Goal: Check status: Check status

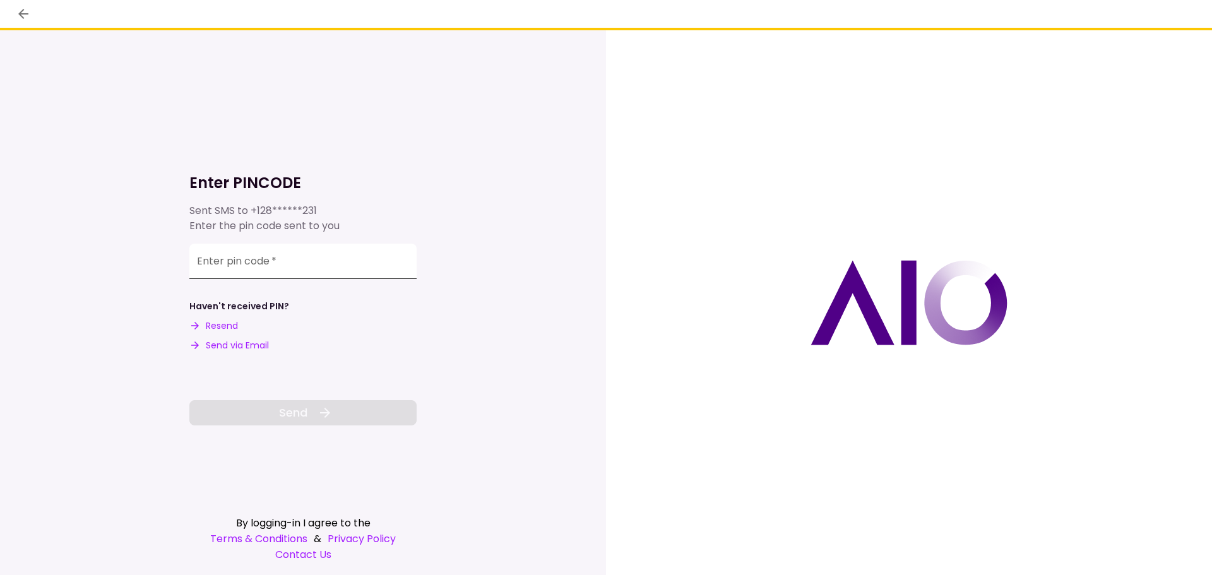
click at [261, 254] on div "Enter pin code   *" at bounding box center [302, 261] width 227 height 35
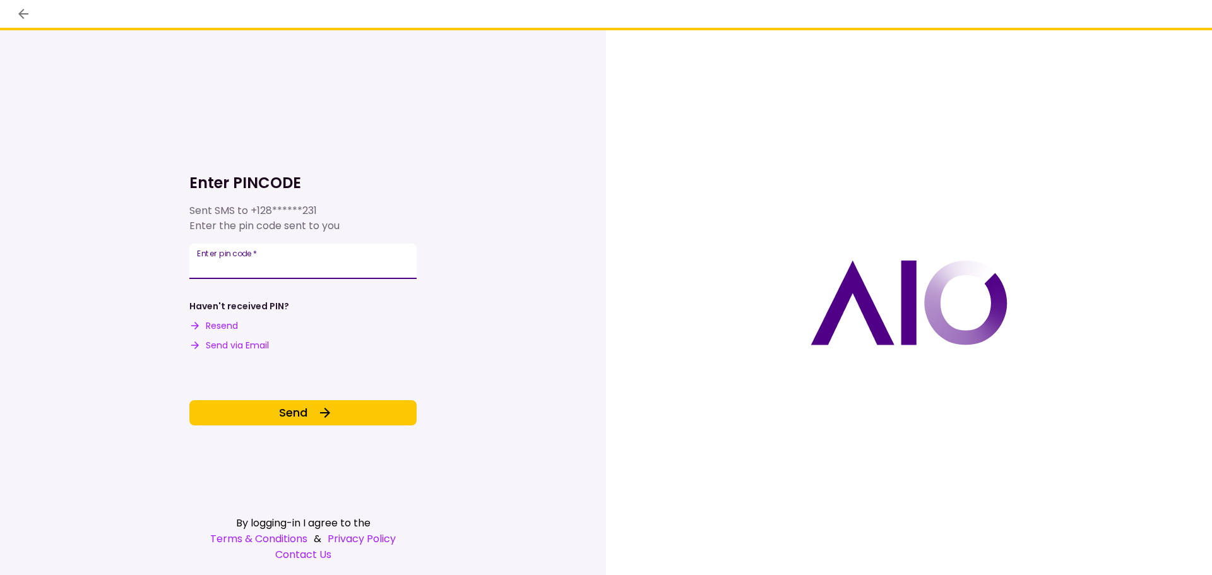
type input "******"
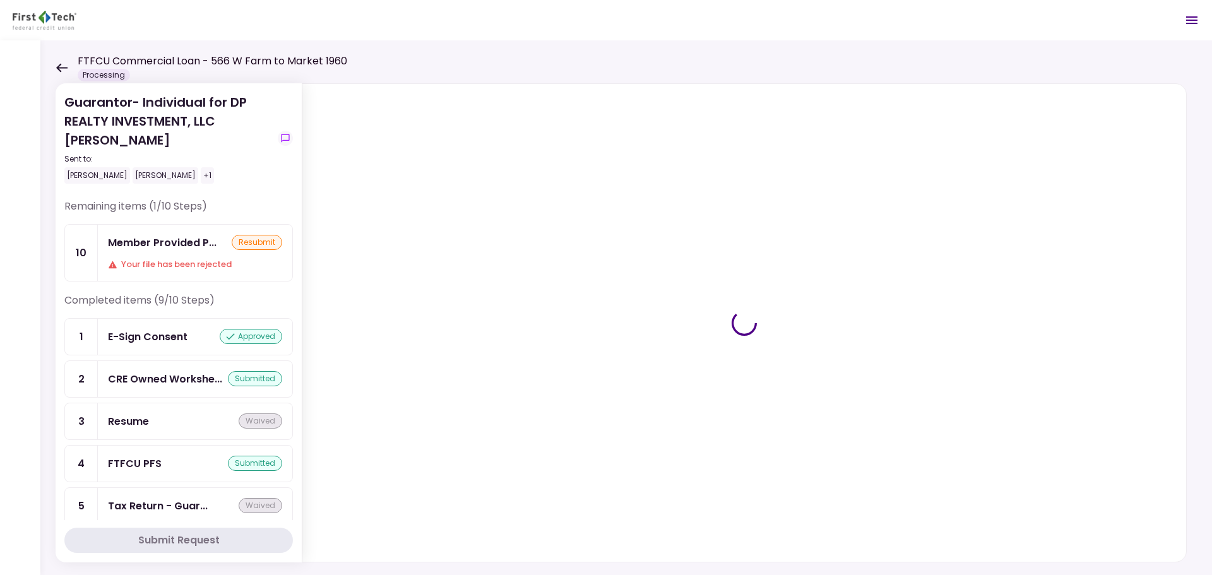
click at [177, 266] on div "Your file has been rejected" at bounding box center [195, 264] width 174 height 13
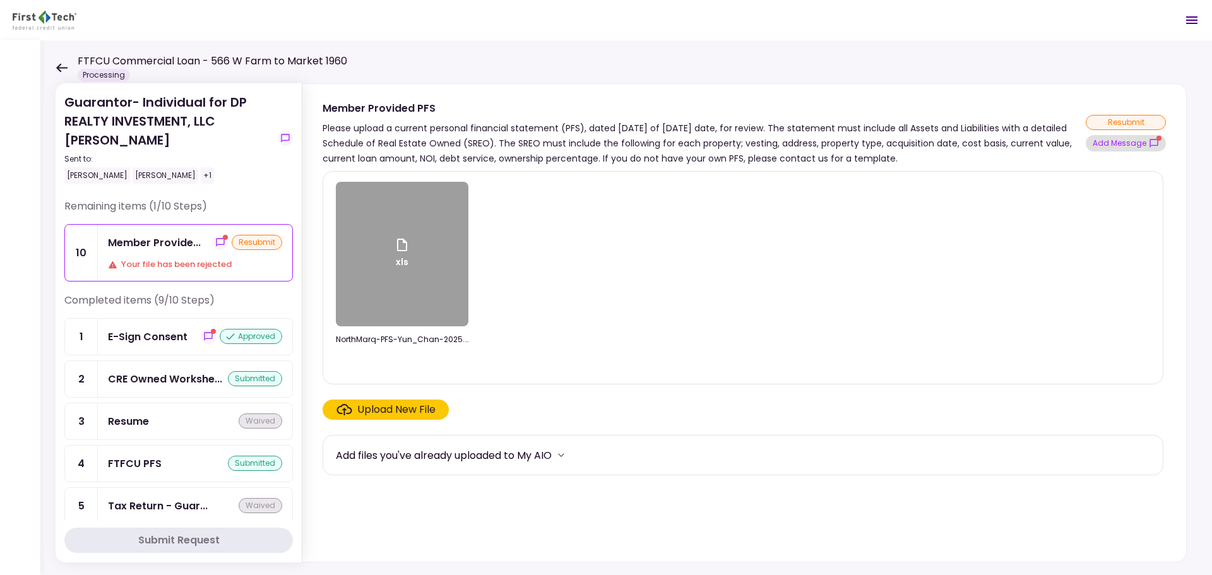
click at [1131, 144] on button "Add Message" at bounding box center [1125, 143] width 80 height 16
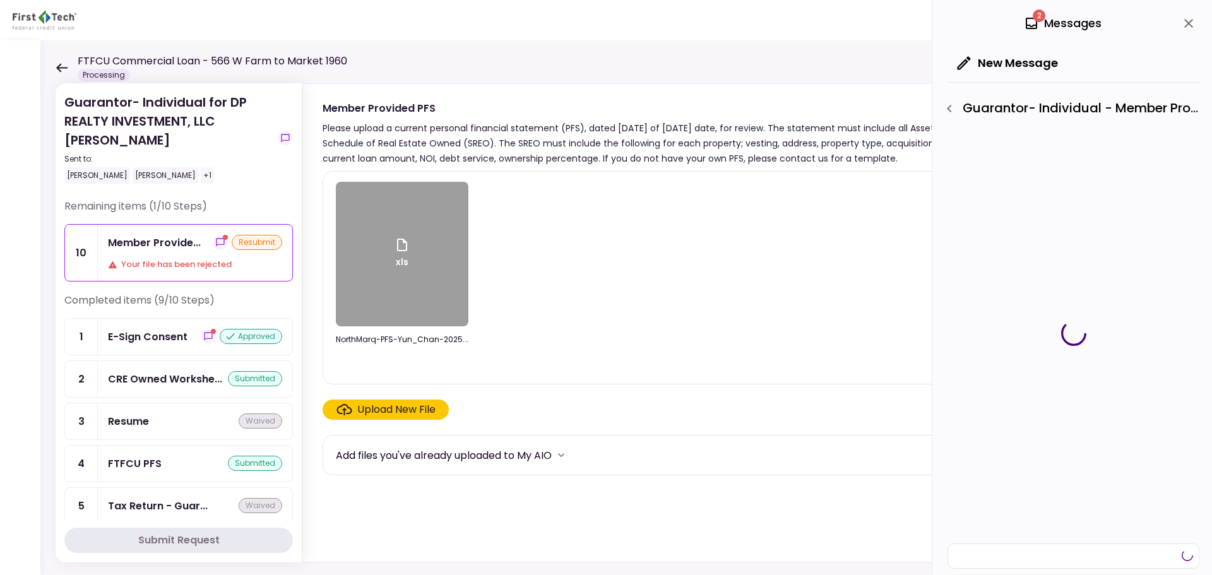
click at [1109, 145] on div "2 Messages New Message Guarantor- Individual - Member Provided PFS" at bounding box center [1072, 287] width 280 height 575
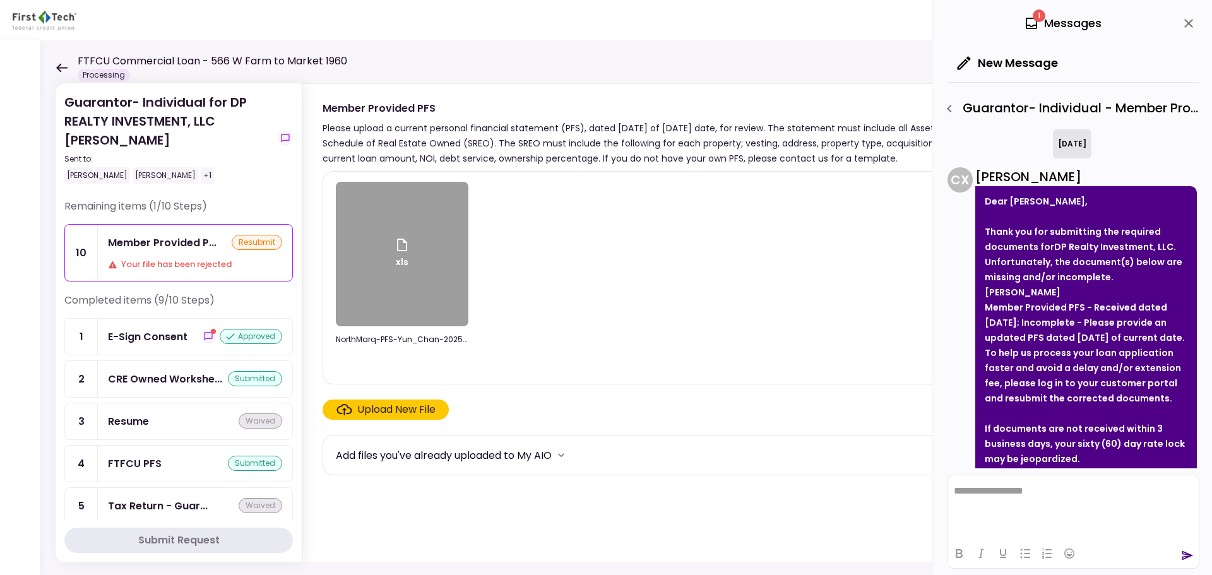
drag, startPoint x: 987, startPoint y: 307, endPoint x: 1094, endPoint y: 345, distance: 113.2
click at [1094, 345] on li "Member Provided PFS - Received dated [DATE]; Incomplete - Please provide an upd…" at bounding box center [1085, 322] width 203 height 45
copy strong "Member Provided PFS - Received dated [DATE]; Incomplete - Please provide an upd…"
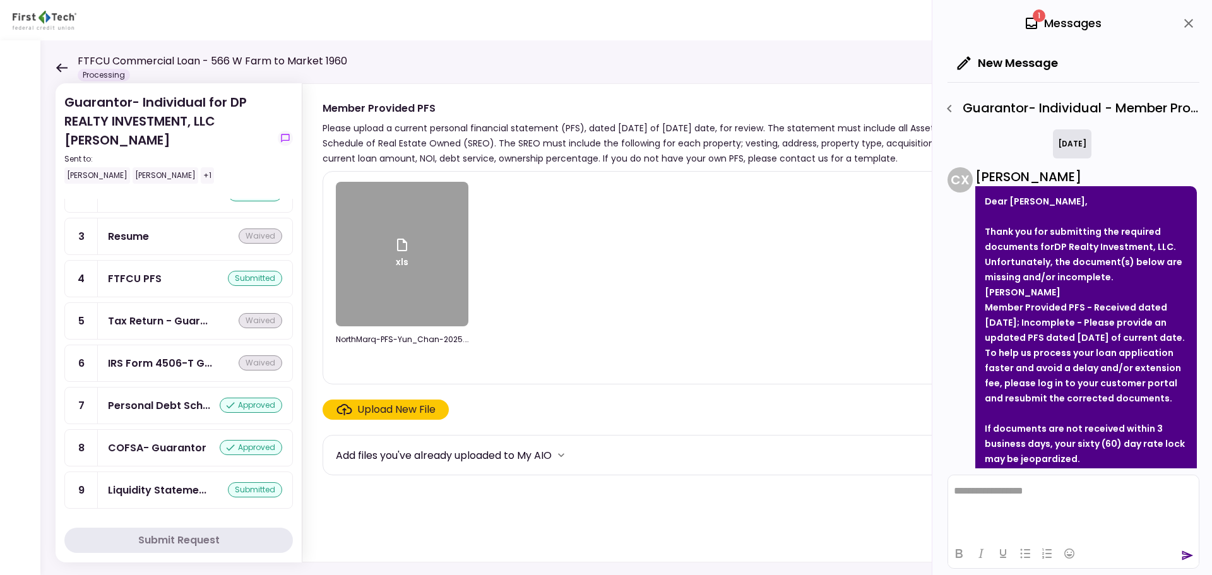
click at [61, 69] on icon at bounding box center [62, 67] width 12 height 9
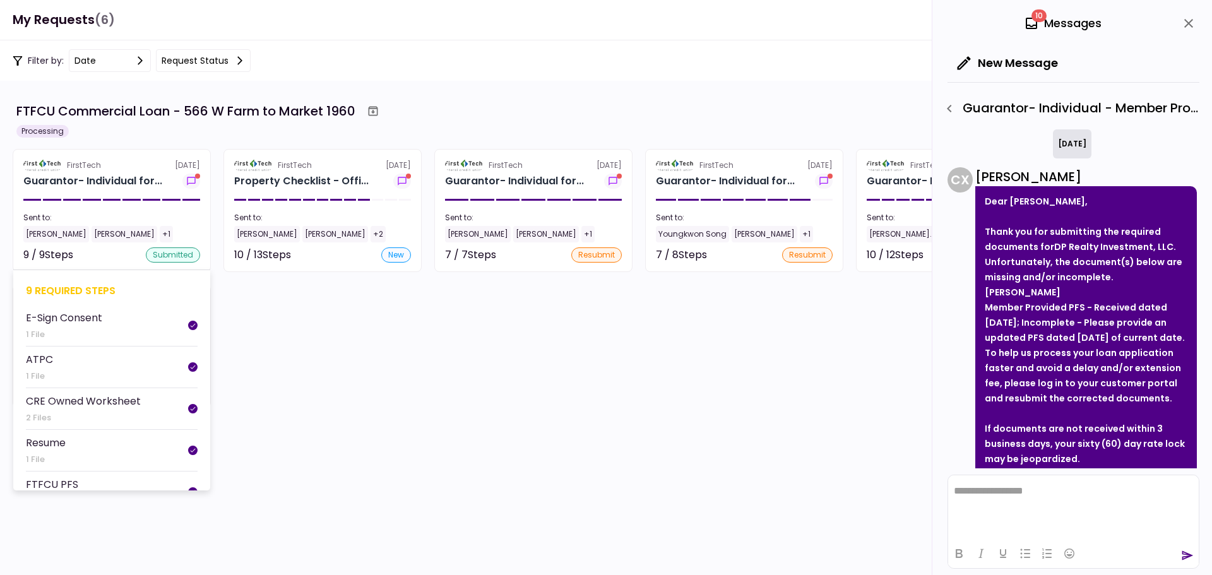
scroll to position [611, 0]
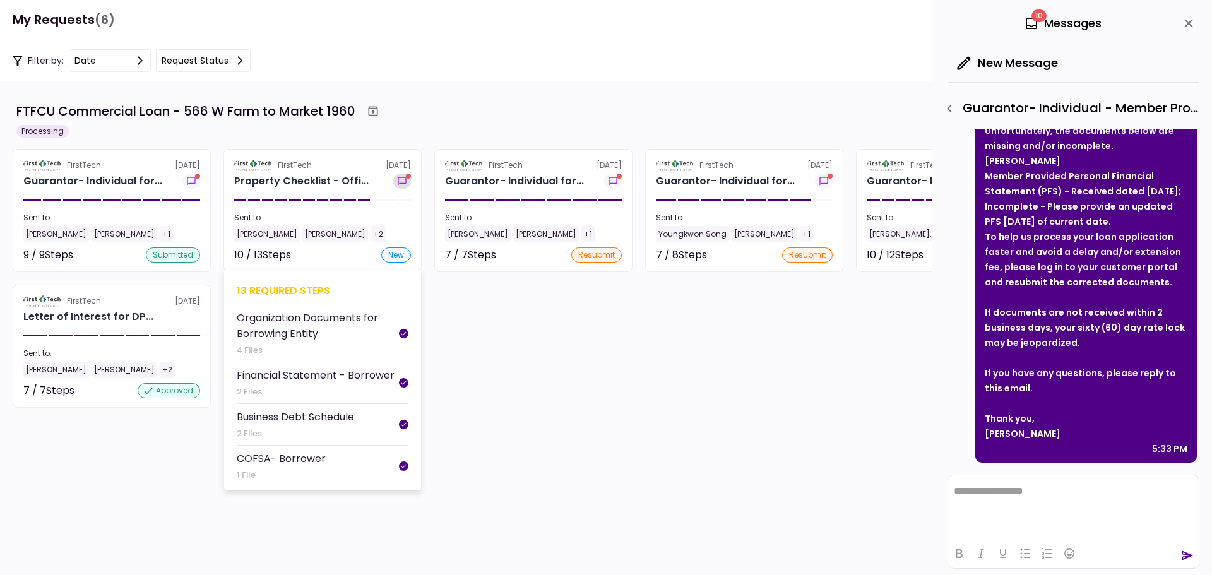
click at [402, 183] on icon "show-messages" at bounding box center [402, 181] width 8 height 8
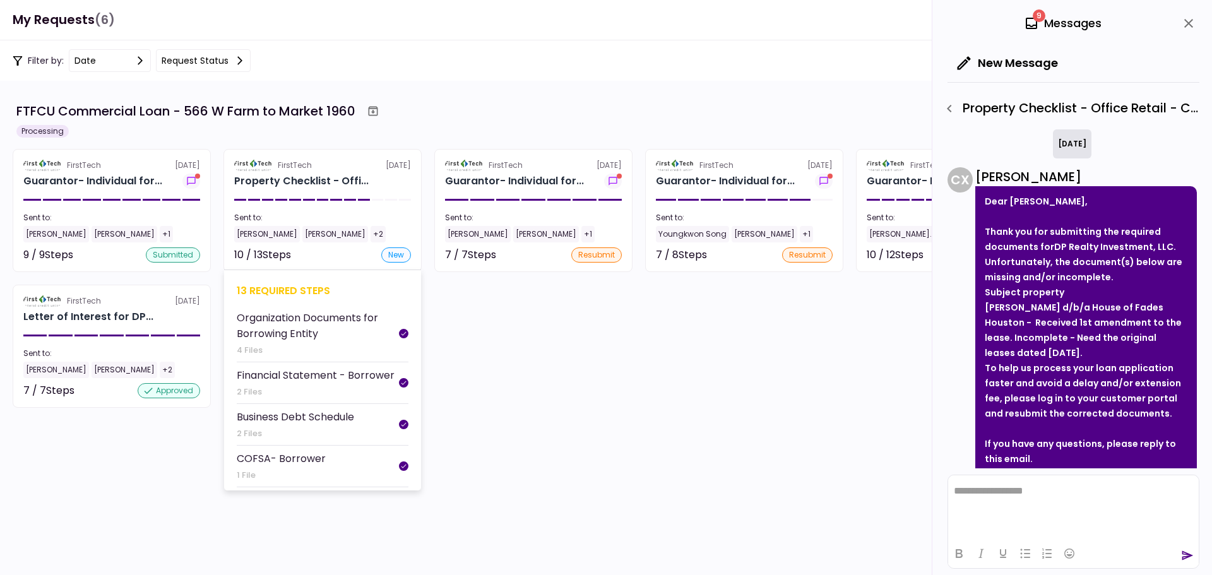
scroll to position [505, 0]
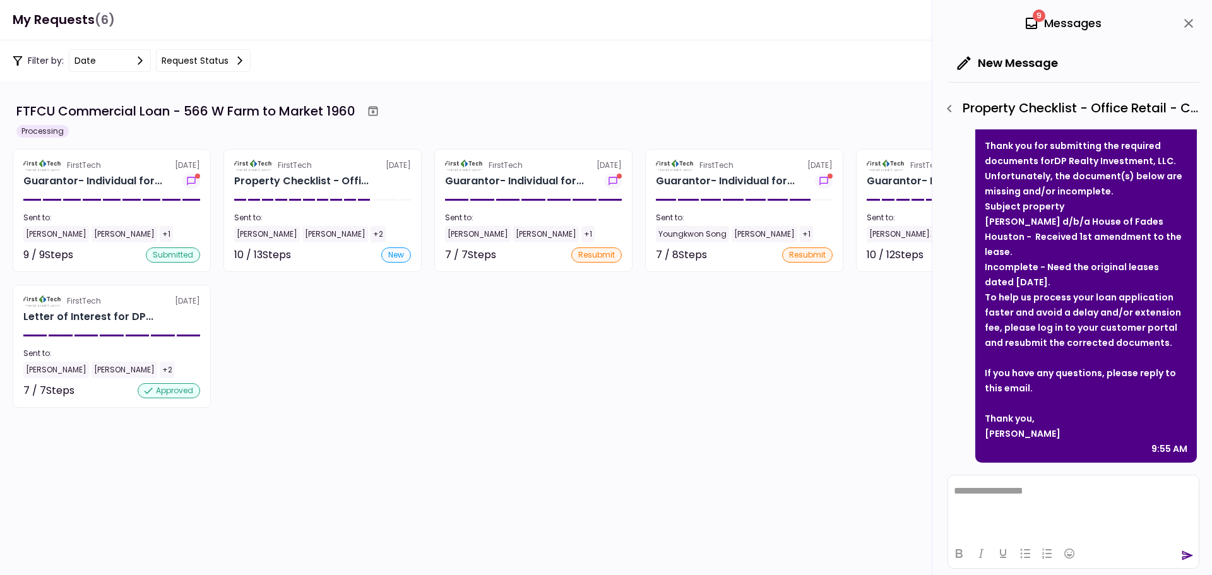
drag, startPoint x: 984, startPoint y: 222, endPoint x: 1070, endPoint y: 287, distance: 106.8
click at [1070, 287] on li "[PERSON_NAME] d/b/a House of Fades Houston - Received 1st amendment to the leas…" at bounding box center [1085, 252] width 203 height 76
copy li "[PERSON_NAME] d/b/a House of Fades Houston - Received 1st amendment to the leas…"
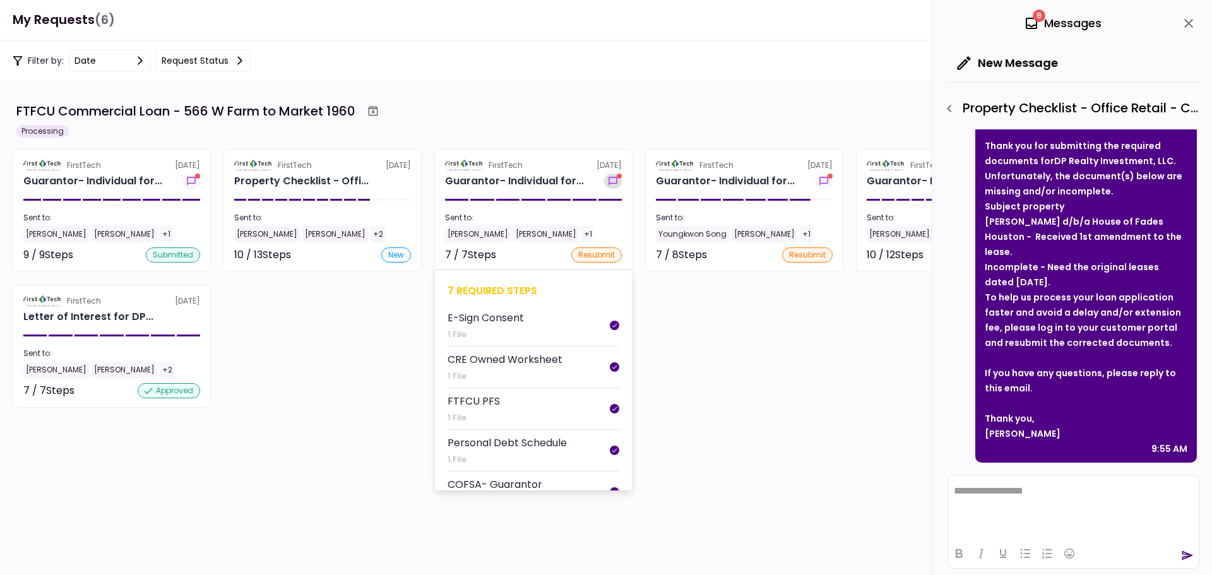
click at [606, 184] on icon "show-messages" at bounding box center [612, 181] width 13 height 10
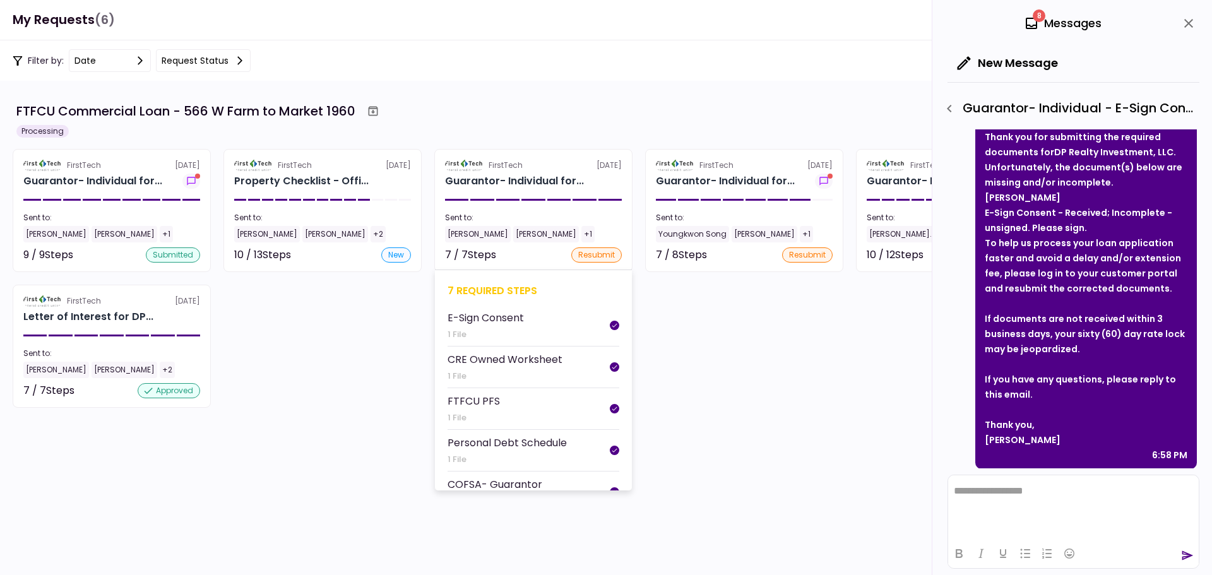
scroll to position [101, 0]
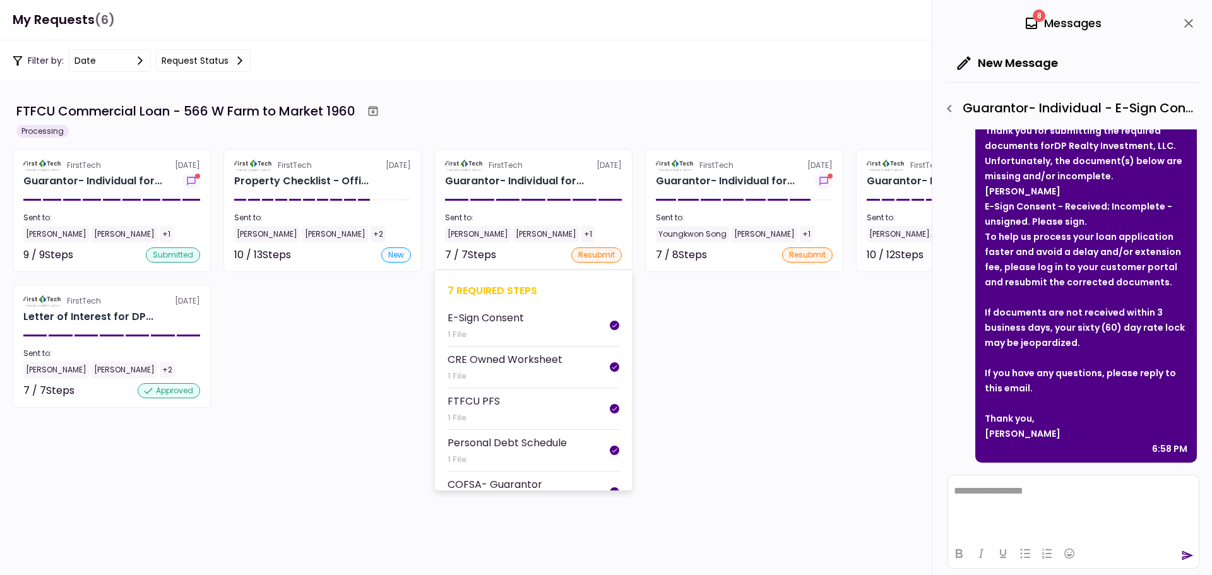
drag, startPoint x: 985, startPoint y: 206, endPoint x: 1098, endPoint y: 228, distance: 115.0
click at [1098, 228] on li "E-Sign Consent - Received; Incomplete - unsigned. Please sign." at bounding box center [1085, 214] width 203 height 30
copy strong "E-Sign Consent - Received; Incomplete - unsigned. Please sign."
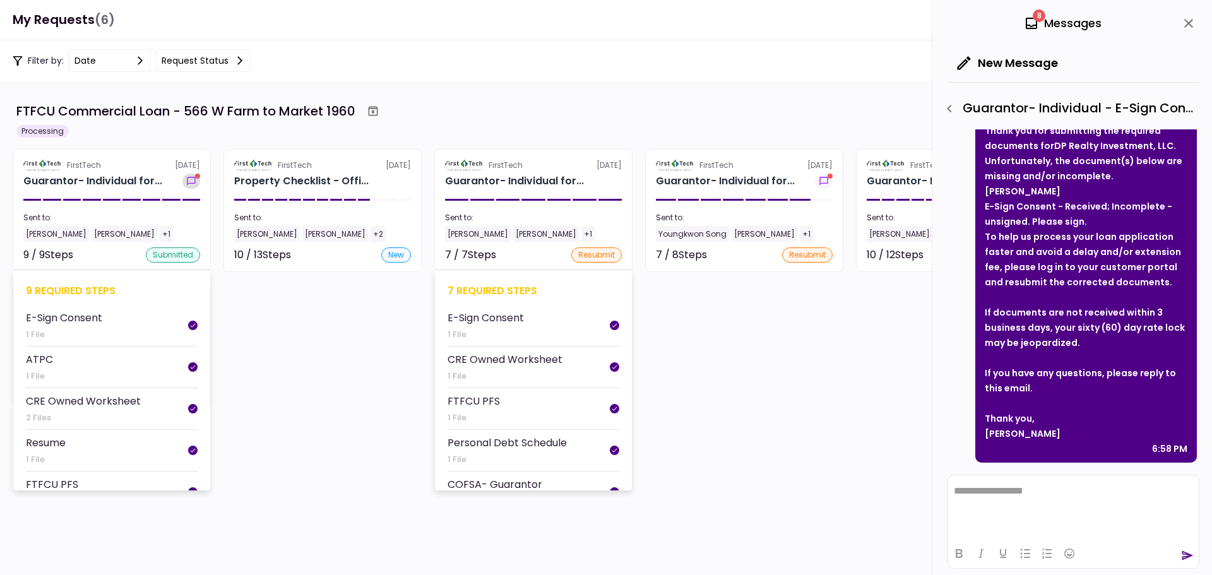
click at [184, 184] on button "show-messages" at bounding box center [191, 181] width 18 height 15
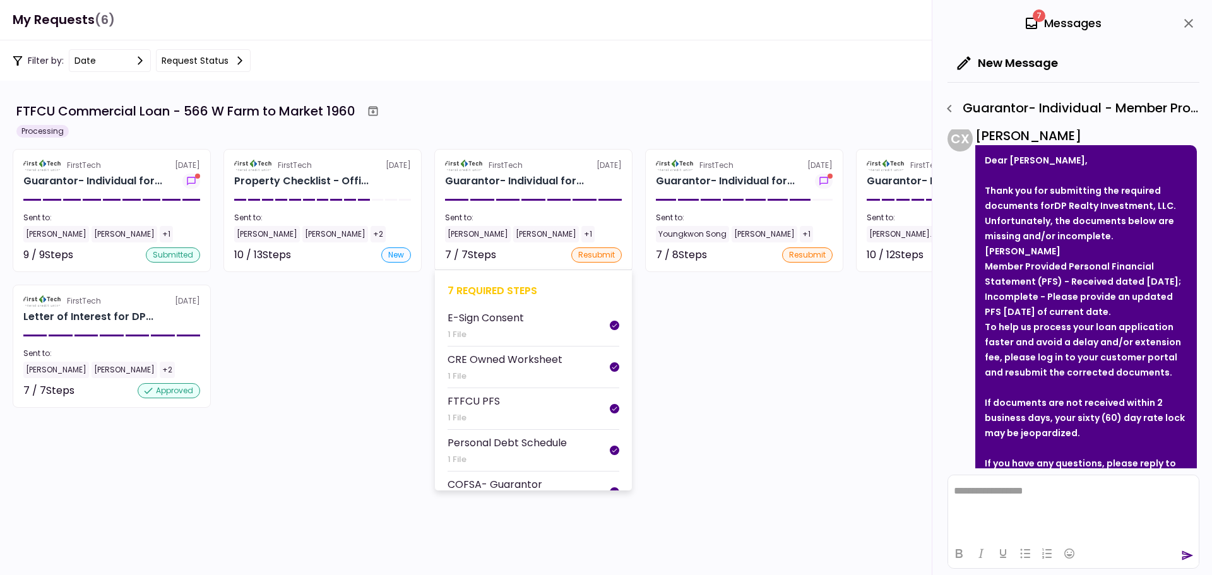
scroll to position [63, 0]
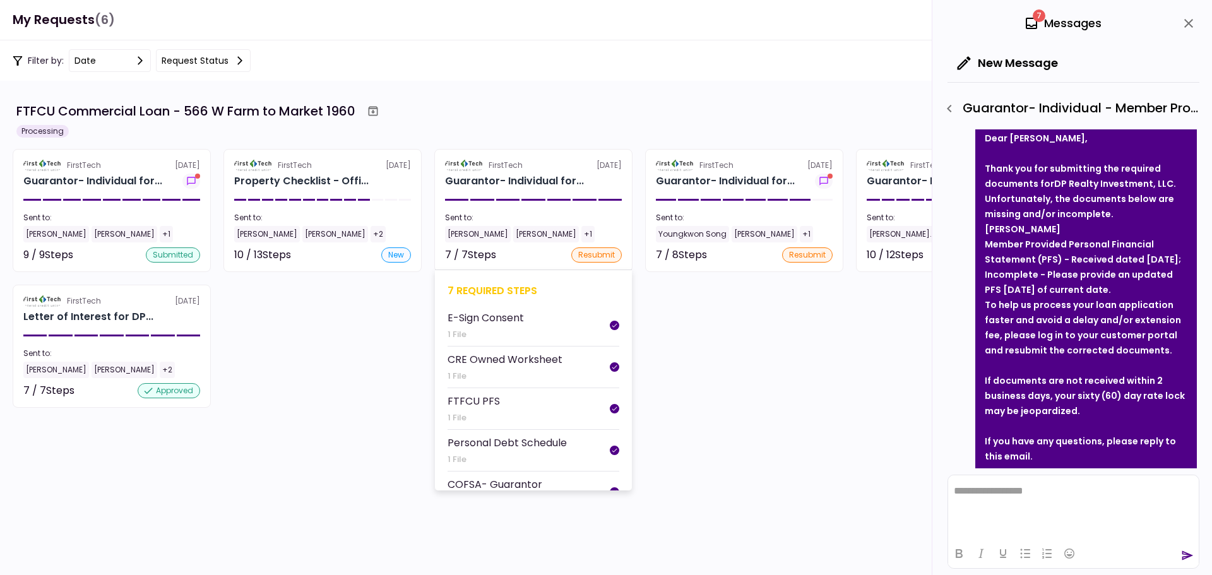
click at [1046, 352] on div "To help us process your loan application faster and avoid a delay and/or extens…" at bounding box center [1085, 327] width 203 height 61
click at [605, 192] on section "FirstTech [DATE] Guarantor- Individual for... Sent to: [PERSON_NAME] [PERSON_NA…" at bounding box center [533, 210] width 198 height 123
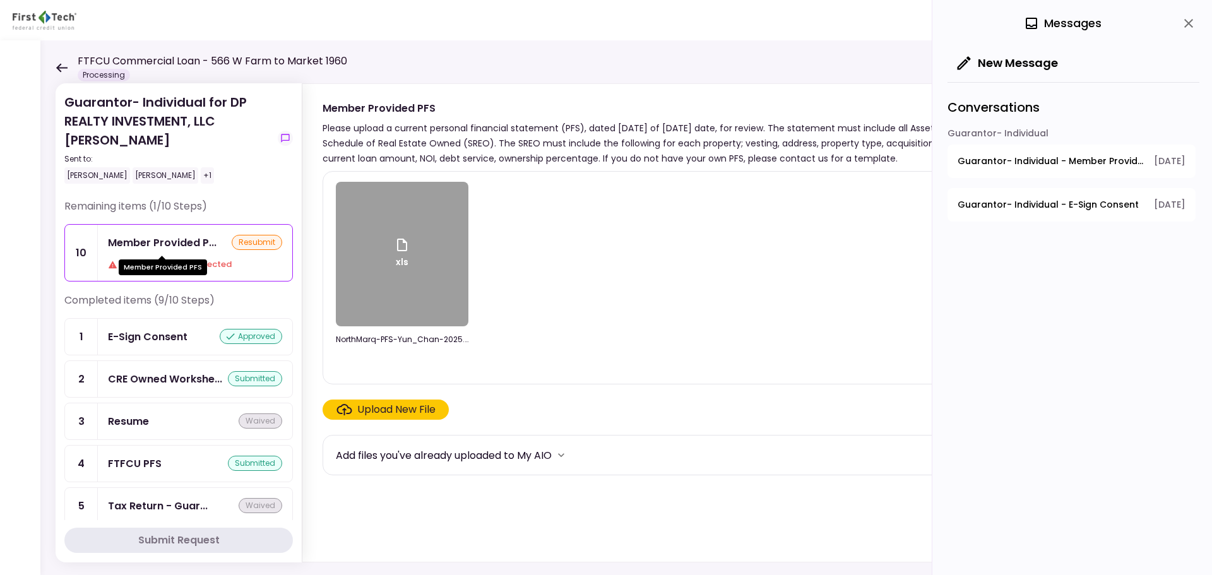
click at [185, 248] on div "Member Provided P..." at bounding box center [162, 243] width 109 height 16
click at [204, 261] on div "Your file has been rejected" at bounding box center [195, 264] width 174 height 13
click at [230, 268] on div "Your file has been rejected" at bounding box center [195, 264] width 174 height 13
click at [1194, 28] on icon "close" at bounding box center [1188, 23] width 15 height 15
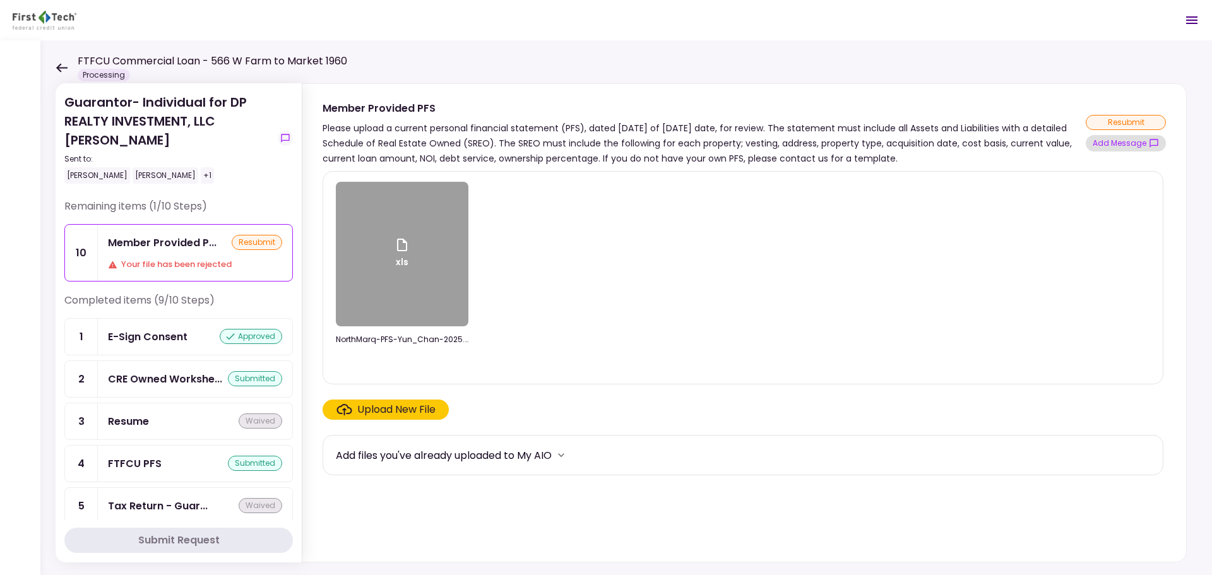
click at [1121, 146] on button "Add Message" at bounding box center [1125, 143] width 80 height 16
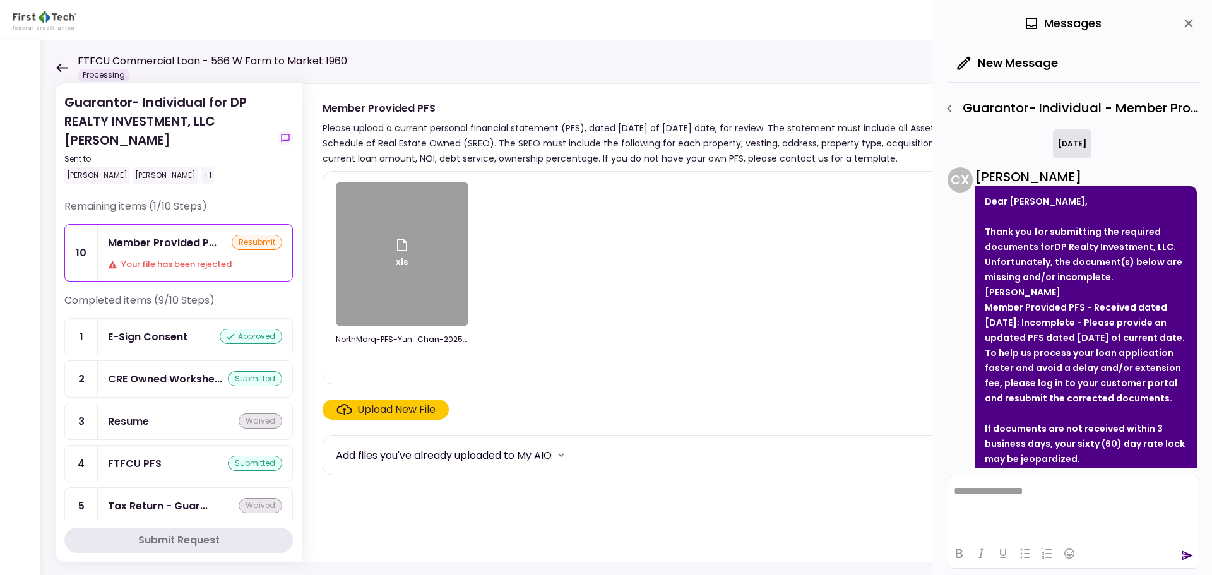
scroll to position [611, 0]
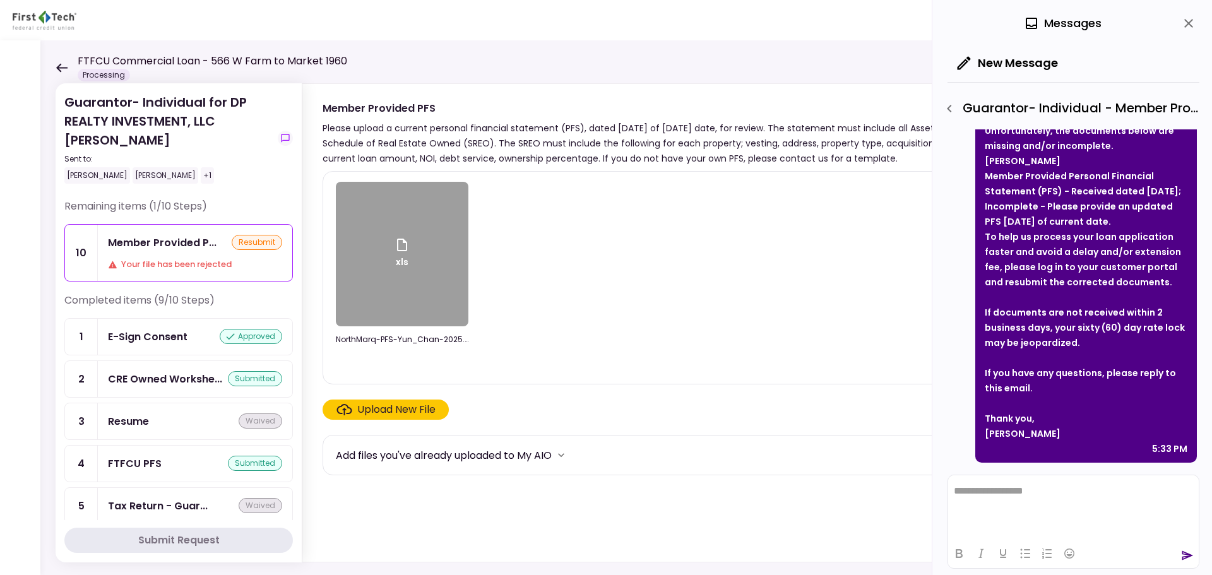
drag, startPoint x: 986, startPoint y: 179, endPoint x: 1183, endPoint y: 223, distance: 201.7
click at [1183, 223] on li "Member Provided Personal Financial Statement (PFS) - Received dated [DATE]; Inc…" at bounding box center [1085, 198] width 203 height 61
copy strong "Member Provided Personal Financial Statement (PFS) - Received dated [DATE]; Inc…"
click at [60, 71] on icon at bounding box center [61, 67] width 11 height 9
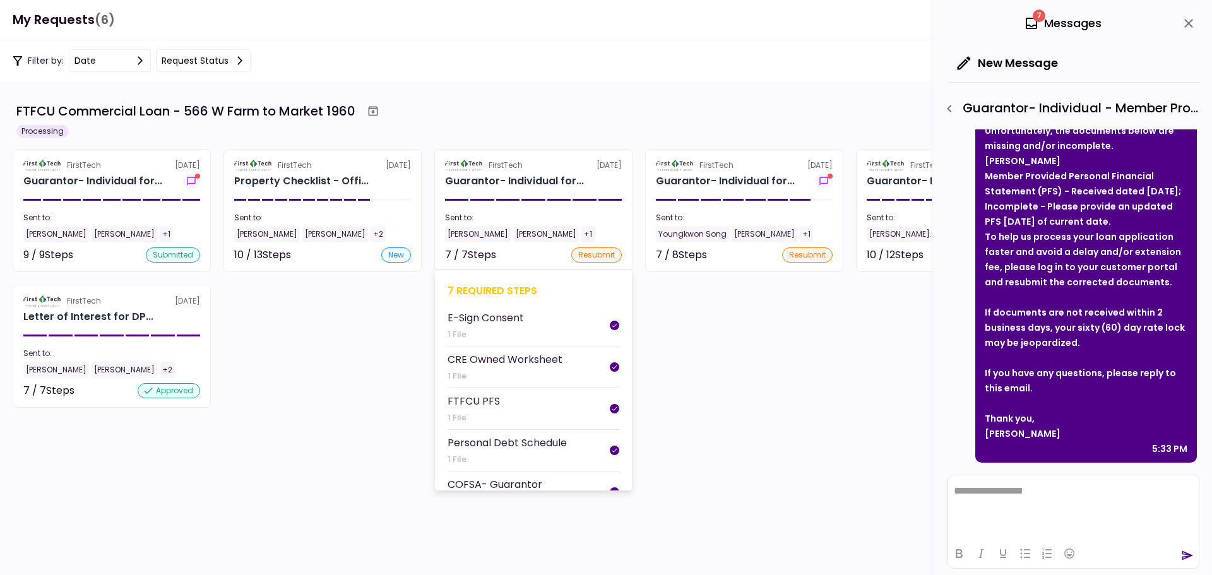
click at [595, 222] on div "Sent to:" at bounding box center [533, 217] width 177 height 11
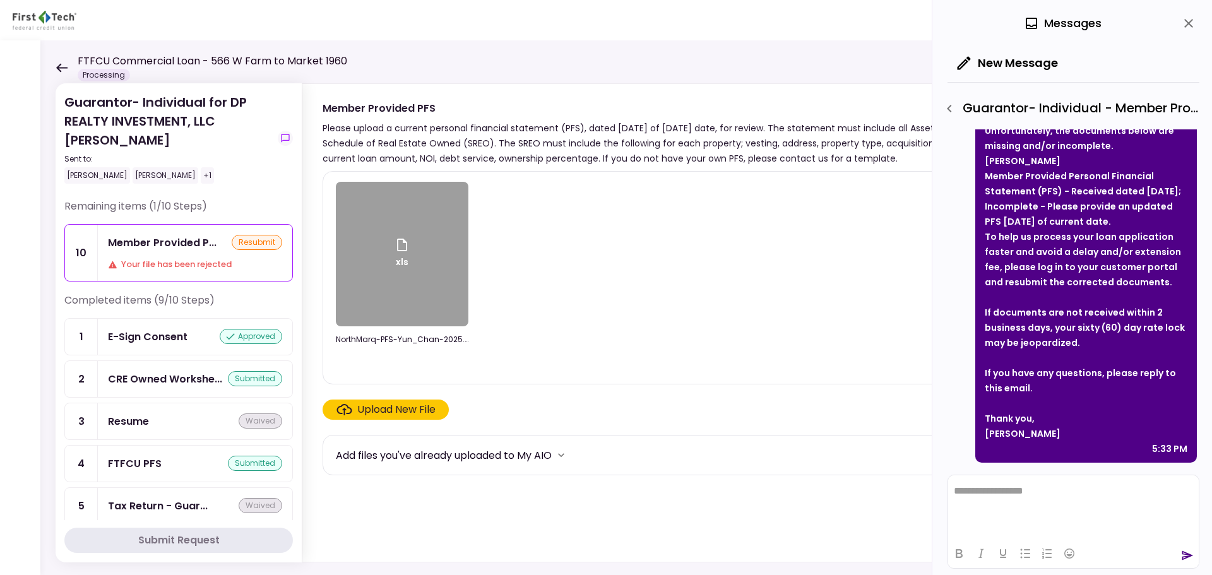
click at [64, 73] on div "FTFCU Commercial Loan - 566 W Farm to Market 1960 Processing" at bounding box center [202, 68] width 292 height 28
click at [62, 69] on icon at bounding box center [62, 67] width 12 height 9
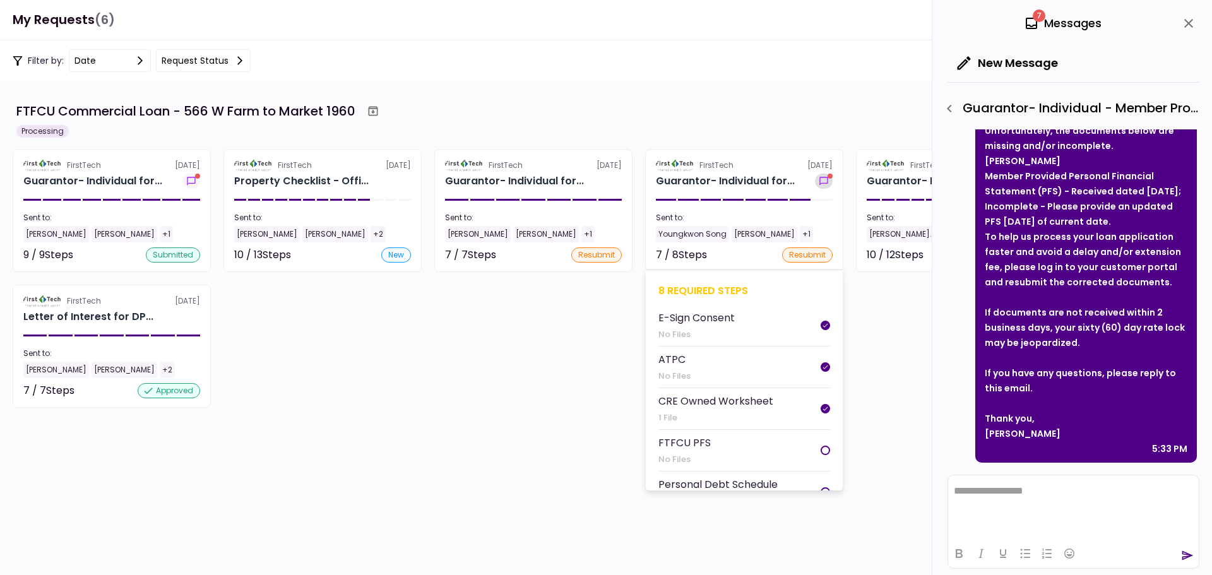
click at [825, 177] on icon "show-messages" at bounding box center [823, 181] width 8 height 8
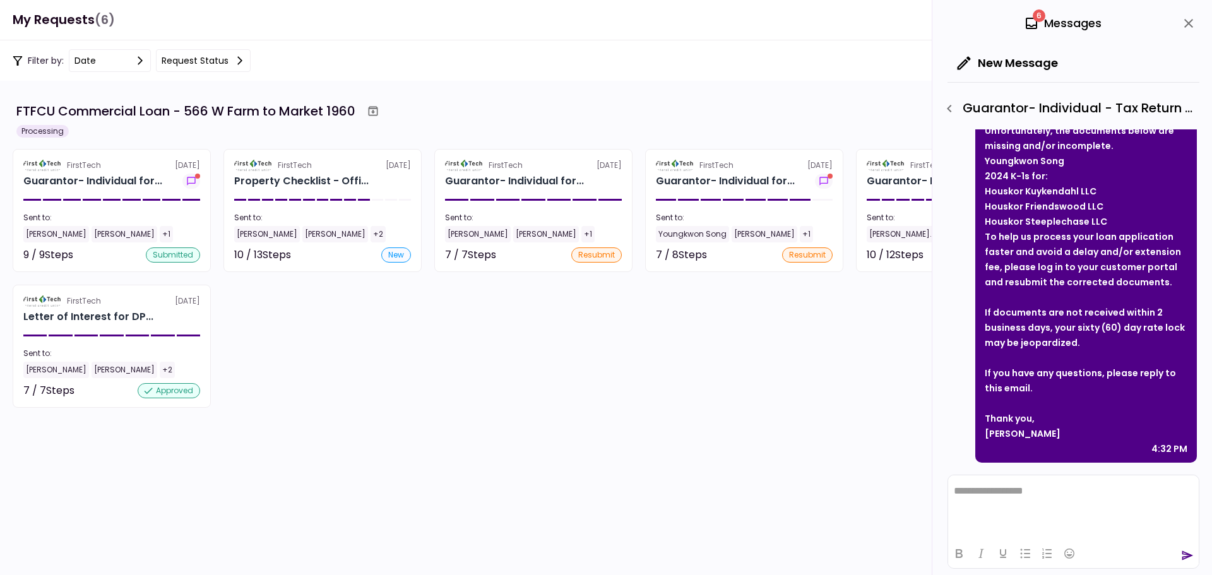
scroll to position [480, 0]
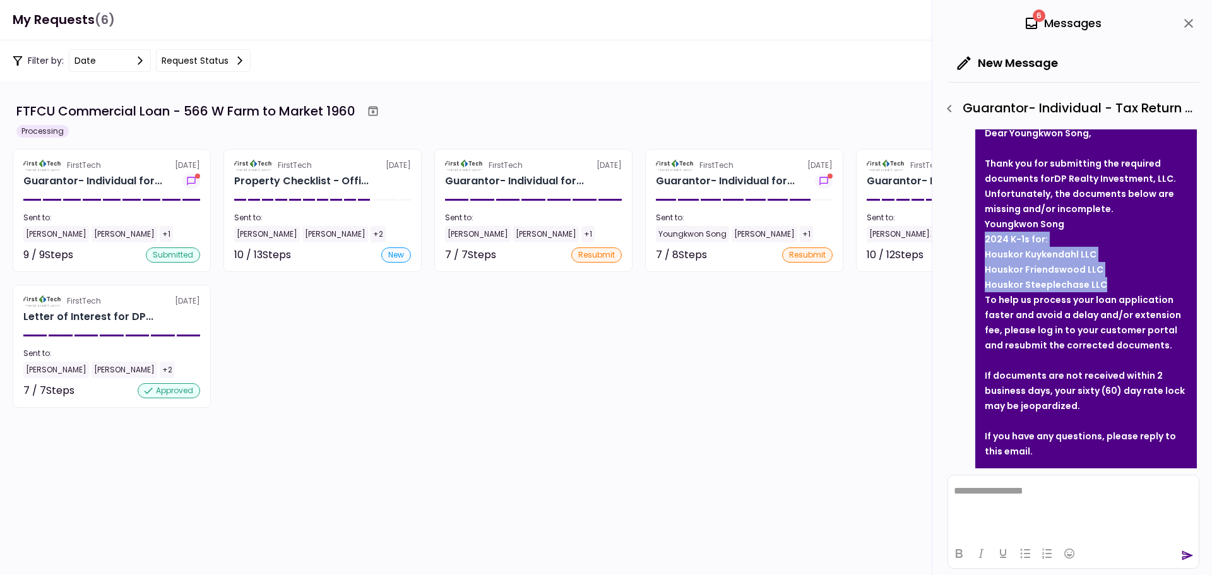
drag, startPoint x: 987, startPoint y: 243, endPoint x: 1105, endPoint y: 287, distance: 125.8
click at [1105, 287] on li "2024 K-1s for: Houskor Kuykendahl LLC Houskor Friendswood LLC Houskor Steeplech…" at bounding box center [1085, 262] width 203 height 61
copy li "2024 K-1s for: Houskor Kuykendahl LLC Houskor Friendswood LLC Houskor Steeplech…"
click at [1133, 303] on div "To help us process your loan application faster and avoid a delay and/or extens…" at bounding box center [1085, 322] width 203 height 61
click at [963, 385] on div "C X [PERSON_NAME] Dear [PERSON_NAME] Song, Thank you for submitting the require…" at bounding box center [1071, 312] width 249 height 427
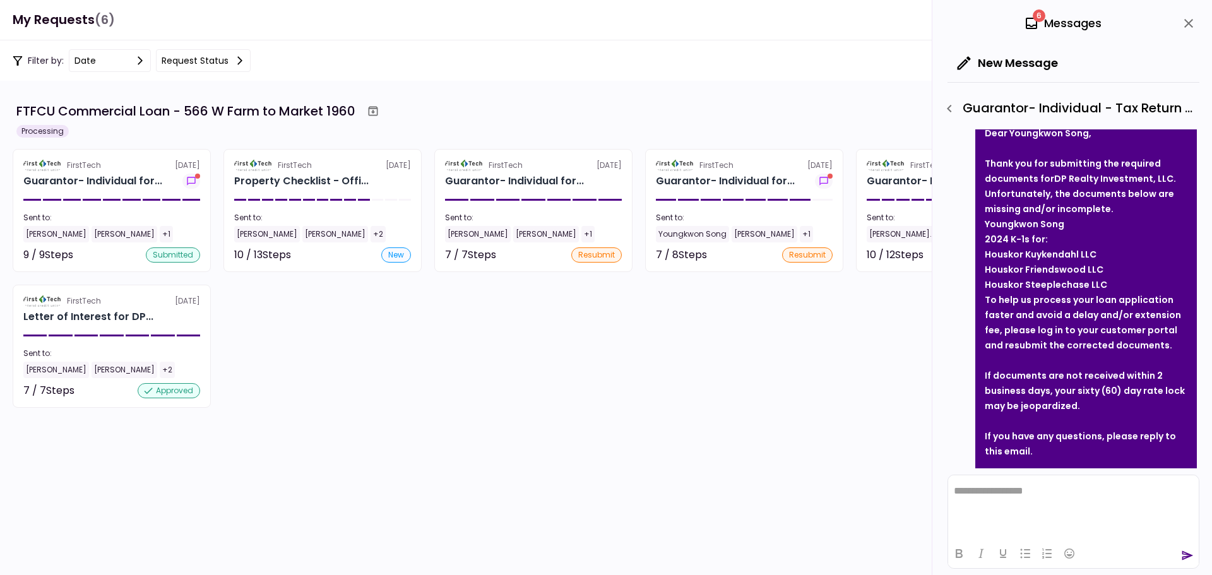
click at [951, 369] on div "C X [PERSON_NAME] Dear [PERSON_NAME] Song, Thank you for submitting the require…" at bounding box center [1071, 312] width 249 height 427
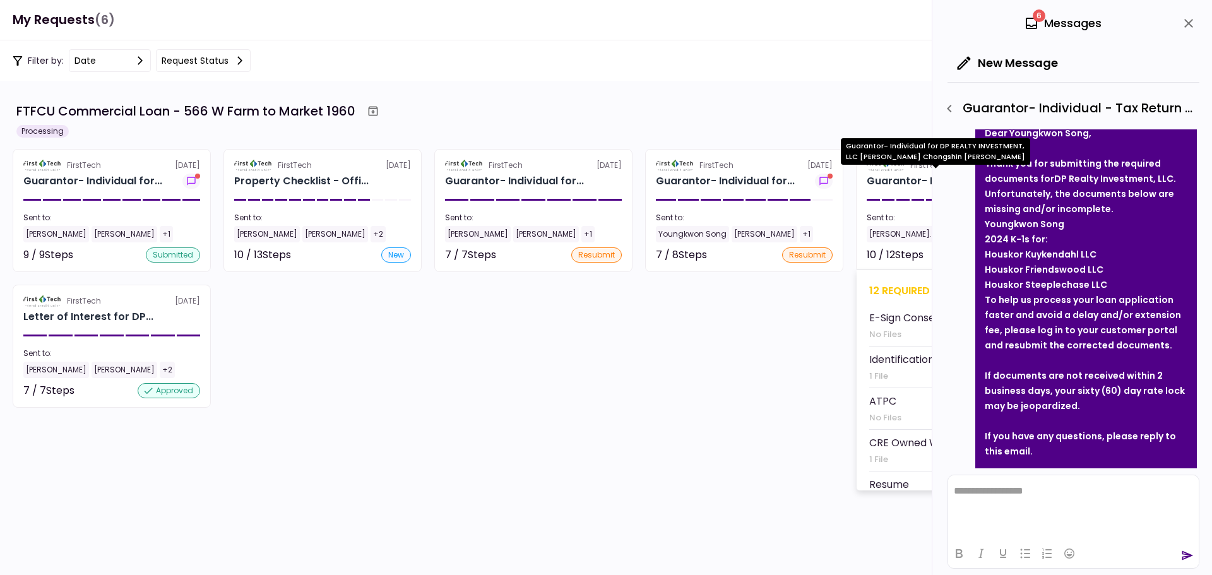
click at [908, 182] on div "Guarantor- Individual for..." at bounding box center [935, 181] width 139 height 15
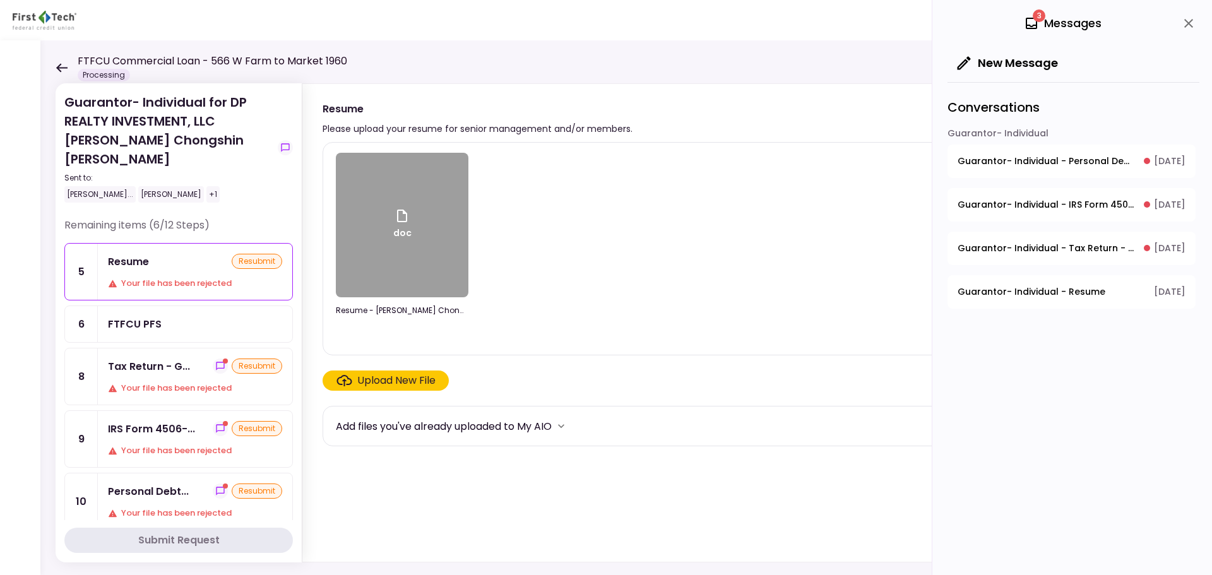
click at [195, 254] on div "Resume resubmit" at bounding box center [195, 262] width 174 height 16
drag, startPoint x: 1033, startPoint y: 22, endPoint x: 1043, endPoint y: 23, distance: 9.5
click at [1033, 23] on icon at bounding box center [1031, 23] width 15 height 15
click at [1062, 25] on div "3 Messages" at bounding box center [1063, 23] width 78 height 19
click at [1009, 65] on button "New Message" at bounding box center [1007, 63] width 121 height 33
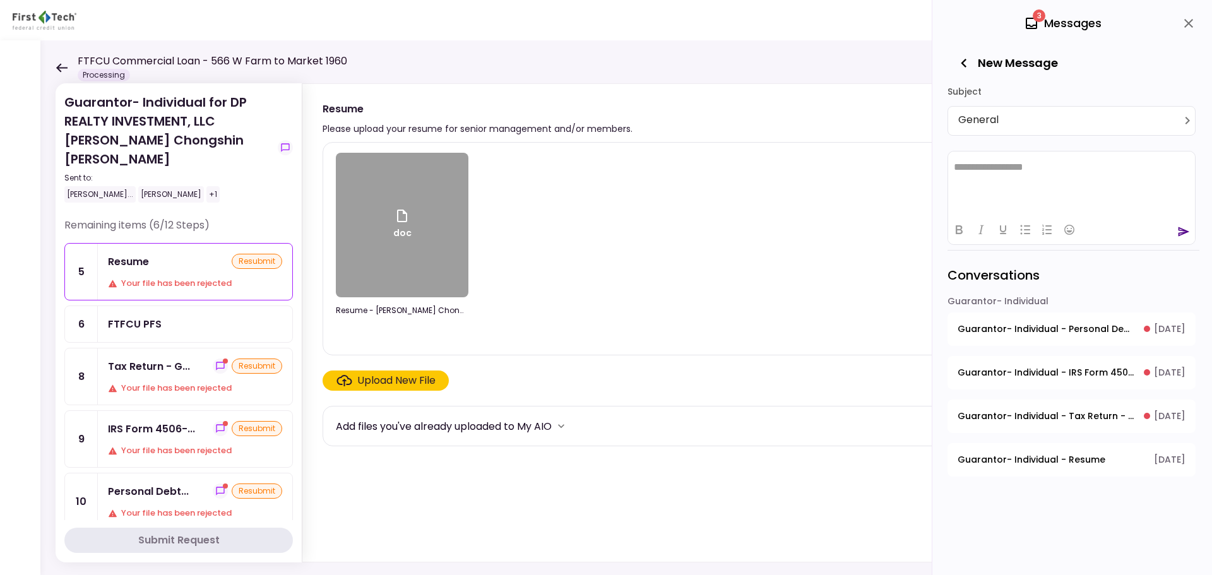
click at [1092, 27] on div "3 Messages" at bounding box center [1063, 23] width 78 height 19
click at [1188, 23] on icon "close" at bounding box center [1188, 23] width 9 height 9
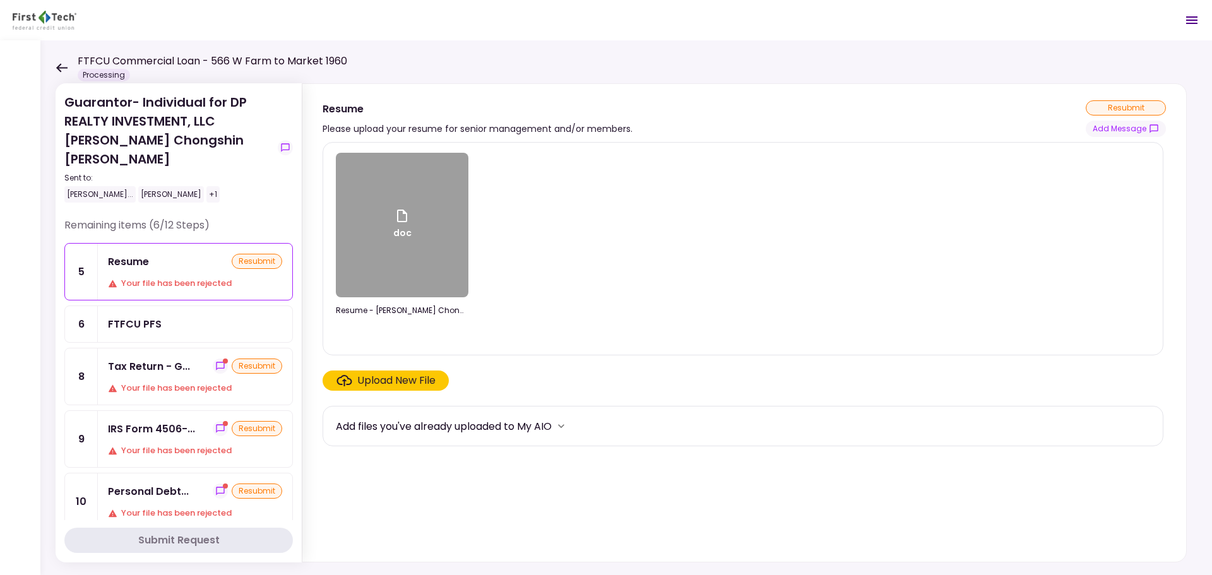
click at [181, 277] on div "Your file has been rejected" at bounding box center [195, 283] width 174 height 13
click at [115, 254] on div "Resume" at bounding box center [128, 262] width 41 height 16
click at [286, 143] on icon "show-messages" at bounding box center [285, 148] width 10 height 10
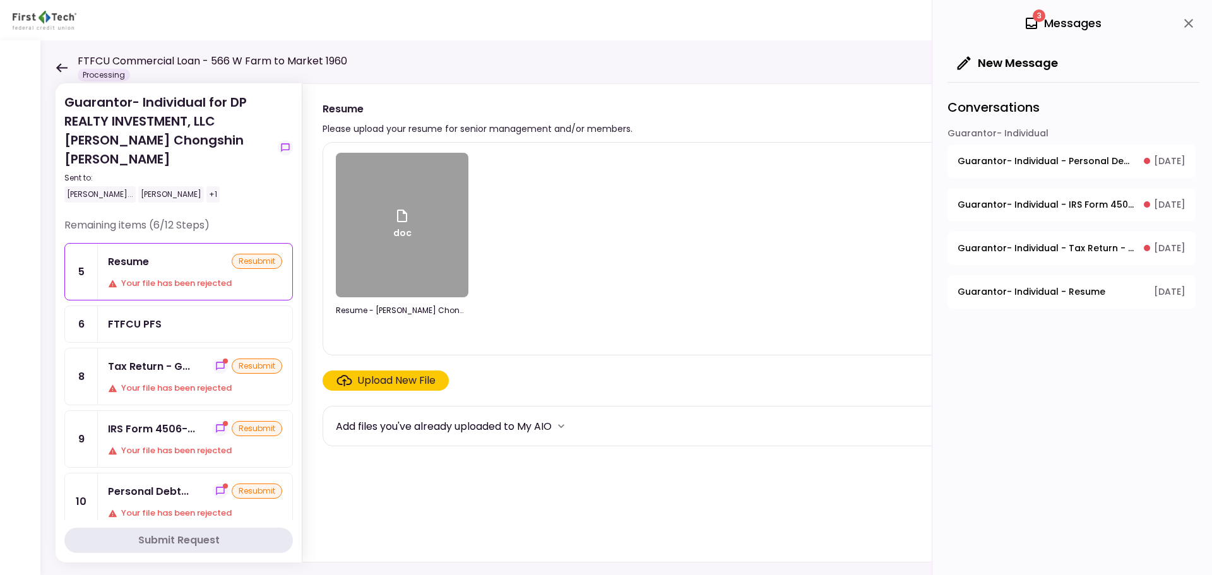
click at [1031, 162] on span "Guarantor- Individual - Personal Debt Schedule" at bounding box center [1045, 161] width 177 height 13
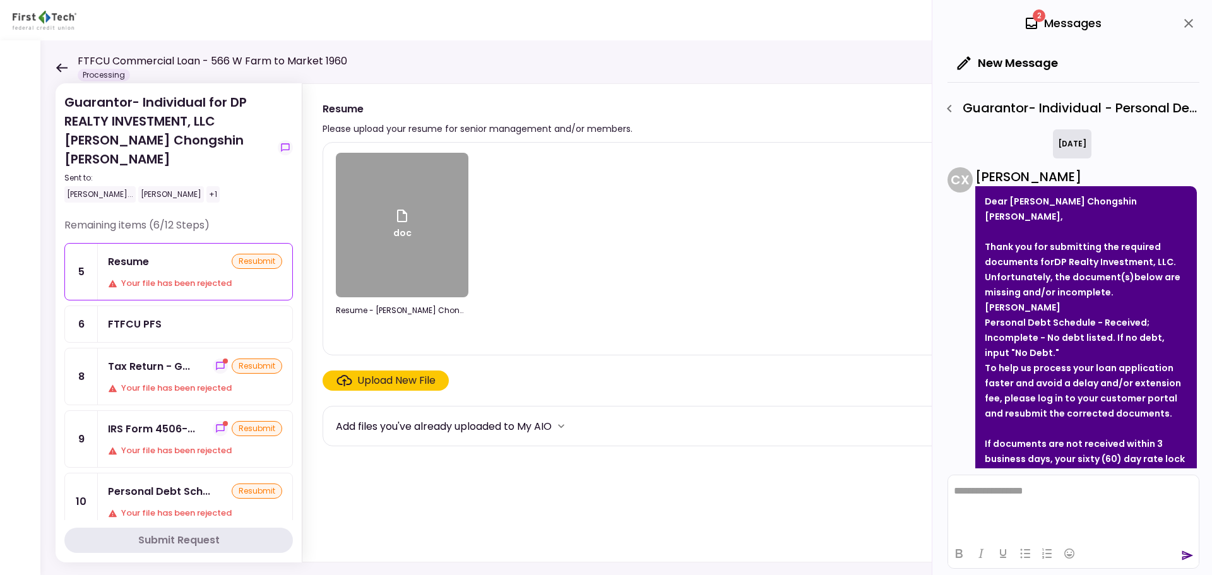
scroll to position [116, 0]
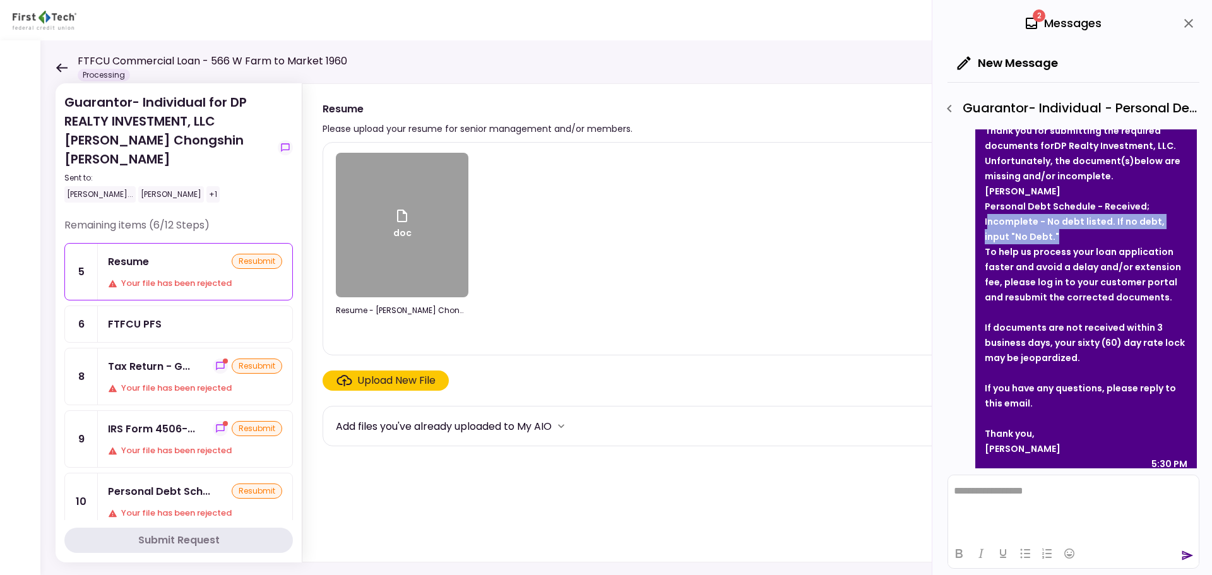
drag, startPoint x: 989, startPoint y: 207, endPoint x: 1051, endPoint y: 220, distance: 63.2
click at [1058, 220] on li "Personal Debt Schedule - Received; Incomplete - No debt listed. If no debt, inp…" at bounding box center [1085, 221] width 203 height 45
click at [1008, 216] on strong "Personal Debt Schedule - Received; Incomplete - No debt listed. If no debt, inp…" at bounding box center [1074, 221] width 180 height 43
drag, startPoint x: 983, startPoint y: 189, endPoint x: 1037, endPoint y: 220, distance: 62.2
click at [1037, 220] on div "Dear [PERSON_NAME] Chongshin [PERSON_NAME], Thank you for submitting the requir…" at bounding box center [1086, 274] width 222 height 408
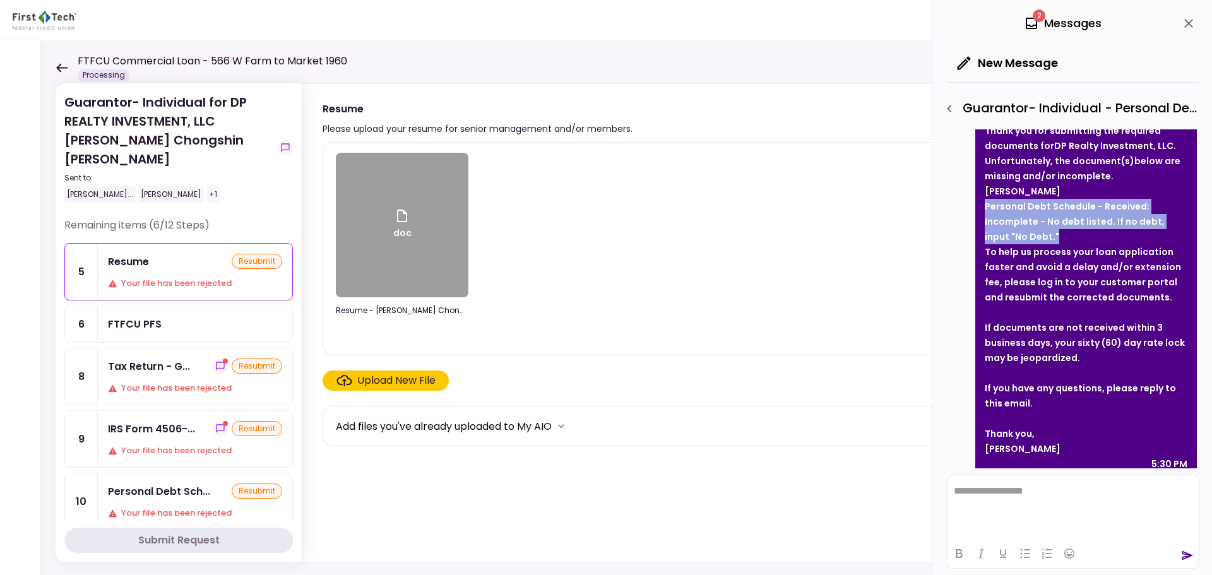
copy strong "Personal Debt Schedule - Received; Incomplete - No debt listed. If no debt, inp…"
click at [215, 361] on icon "show-messages" at bounding box center [220, 366] width 10 height 10
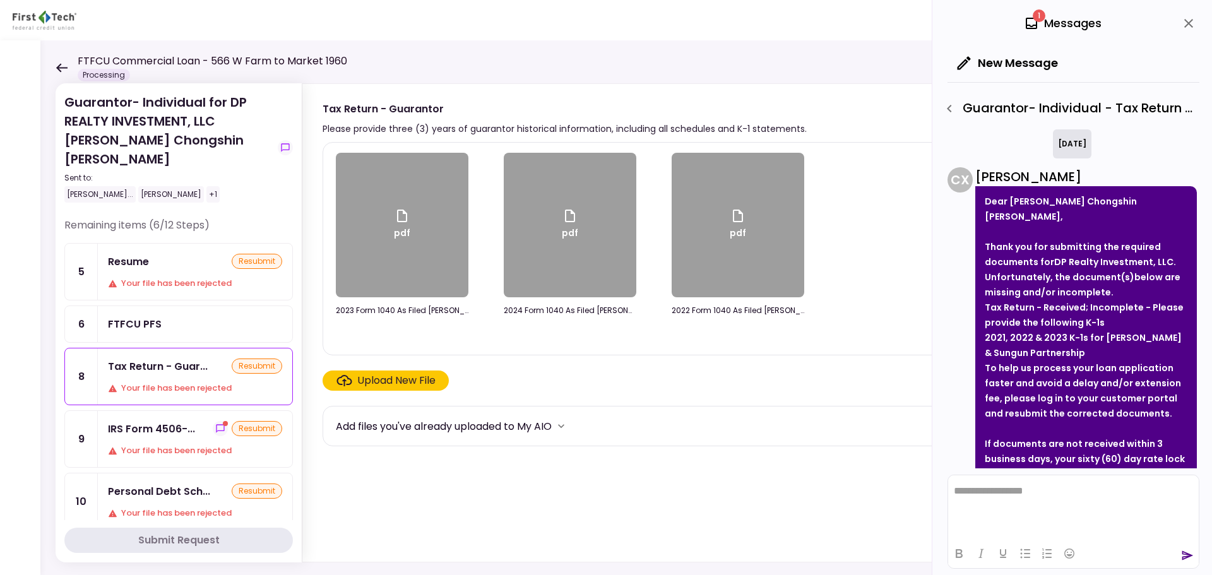
scroll to position [116, 0]
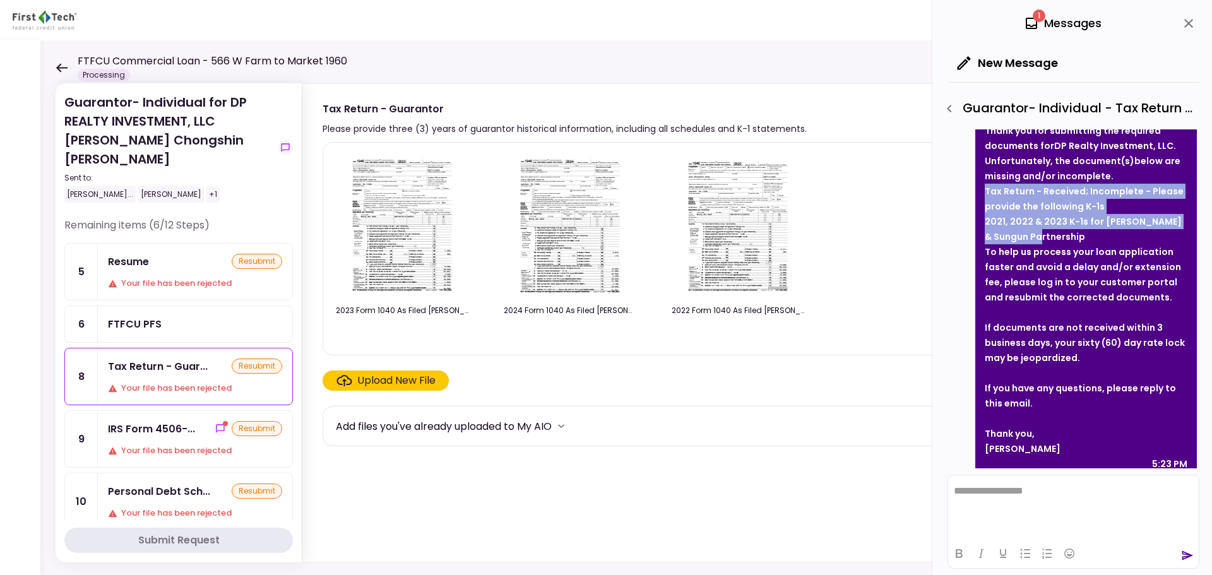
drag, startPoint x: 986, startPoint y: 178, endPoint x: 1120, endPoint y: 222, distance: 140.1
click at [1120, 222] on li "Tax Return - Received; Incomplete - Please provide the following K-1s 2021, 202…" at bounding box center [1085, 214] width 203 height 61
click at [215, 423] on icon "show-messages" at bounding box center [220, 428] width 10 height 10
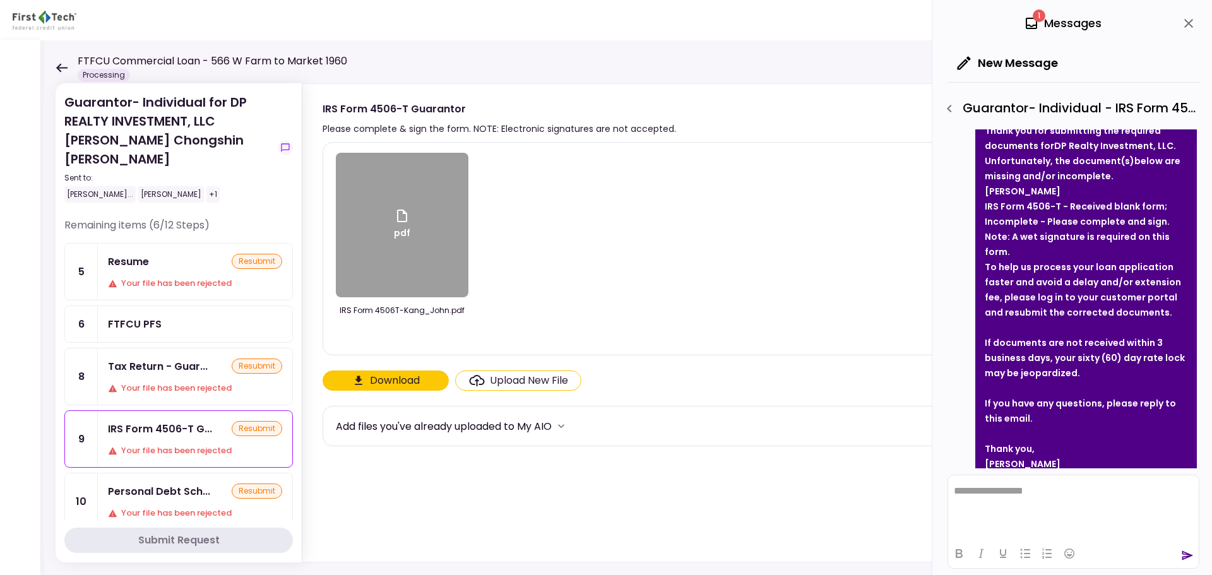
scroll to position [131, 0]
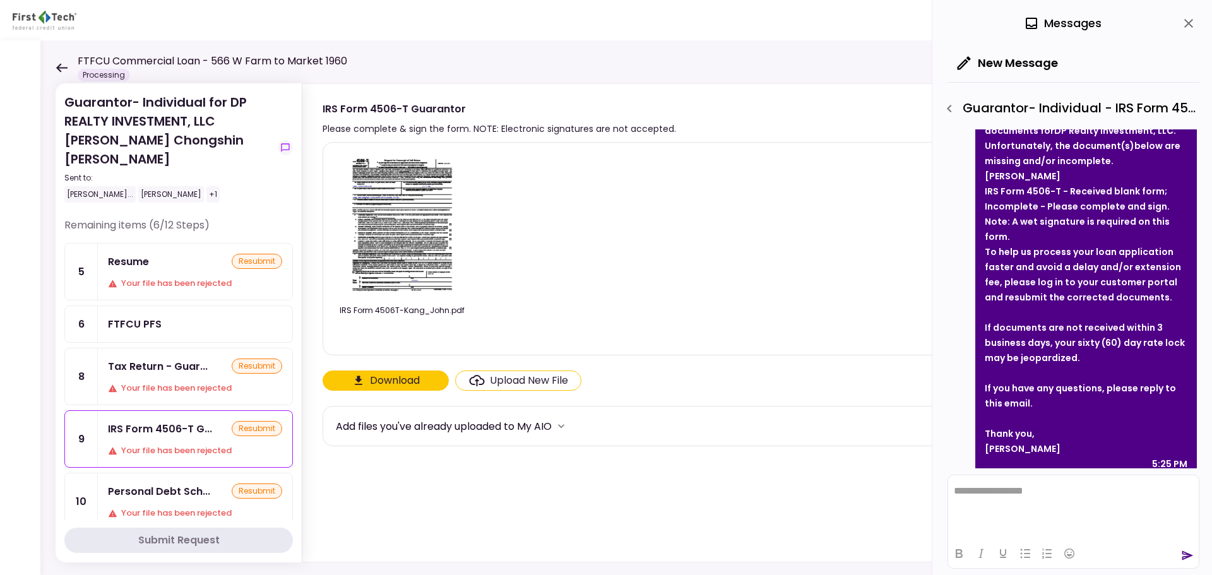
drag, startPoint x: 983, startPoint y: 176, endPoint x: 1059, endPoint y: 214, distance: 84.7
click at [1086, 225] on div "Dear [PERSON_NAME] Chongshin [PERSON_NAME], Thank you for submitting the requir…" at bounding box center [1086, 266] width 222 height 423
copy strong "IRS Form 4506-T - Received blank form; Incomplete - Please complete and sign. N…"
click at [188, 482] on div "Personal Debt Schedule" at bounding box center [160, 492] width 97 height 25
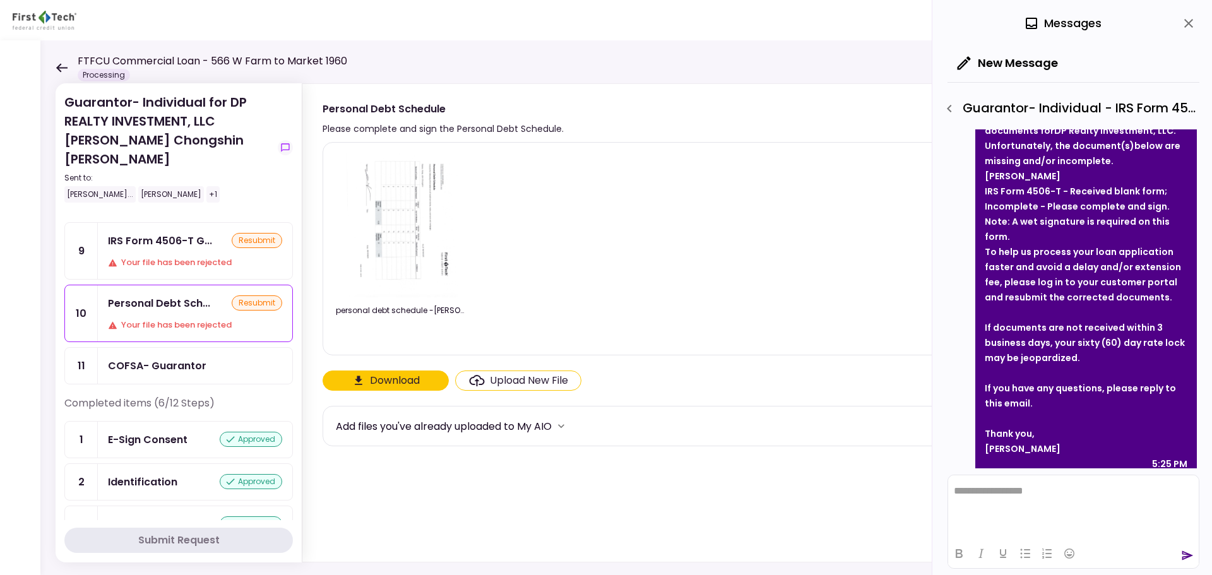
scroll to position [189, 0]
click at [168, 317] on div "Your file has been rejected" at bounding box center [195, 323] width 174 height 13
click at [210, 317] on div "Your file has been rejected" at bounding box center [195, 323] width 174 height 13
click at [196, 294] on div "Personal Debt Sch..." at bounding box center [159, 302] width 102 height 16
click at [194, 294] on div "Personal Debt Sch..." at bounding box center [159, 302] width 102 height 16
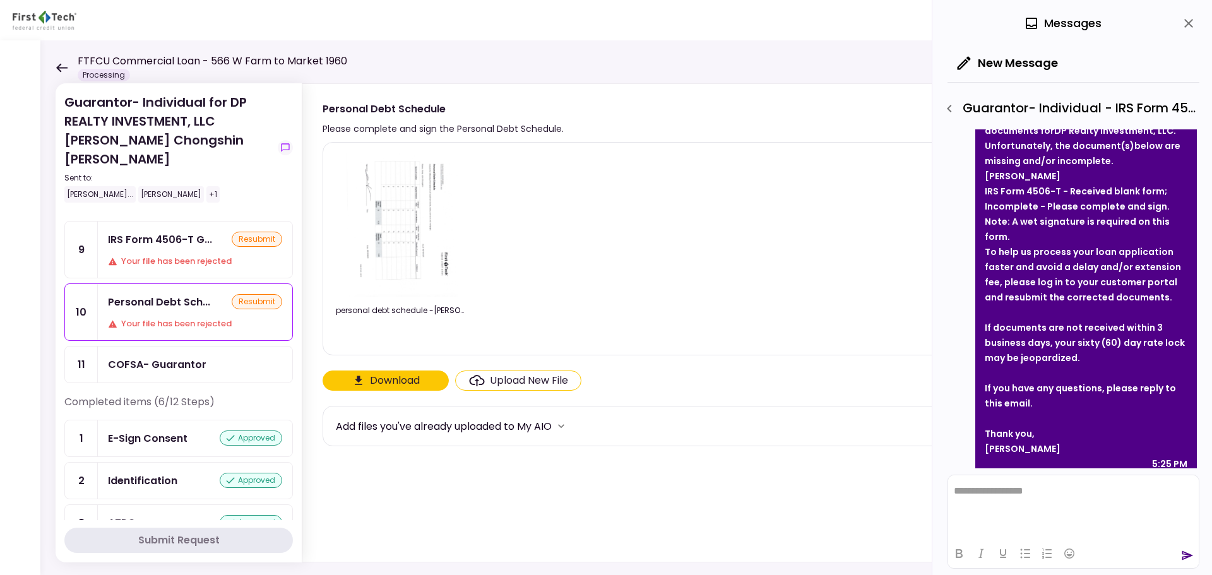
click at [233, 317] on div "Your file has been rejected" at bounding box center [195, 323] width 174 height 13
click at [227, 317] on div "Your file has been rejected" at bounding box center [195, 323] width 174 height 13
click at [145, 317] on div "Your file has been rejected" at bounding box center [195, 323] width 174 height 13
click at [90, 297] on div "10" at bounding box center [81, 312] width 33 height 56
click at [204, 294] on div "Personal Debt Sch..." at bounding box center [159, 302] width 102 height 16
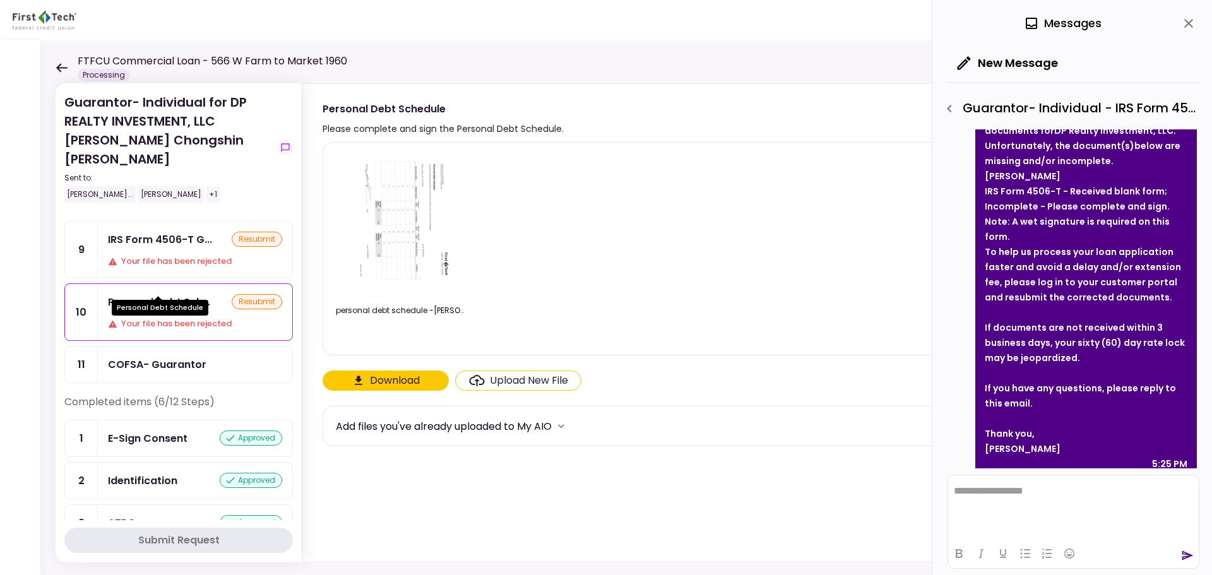
click at [204, 294] on div "Personal Debt Sch..." at bounding box center [159, 302] width 102 height 16
click at [949, 105] on icon "button" at bounding box center [949, 108] width 15 height 15
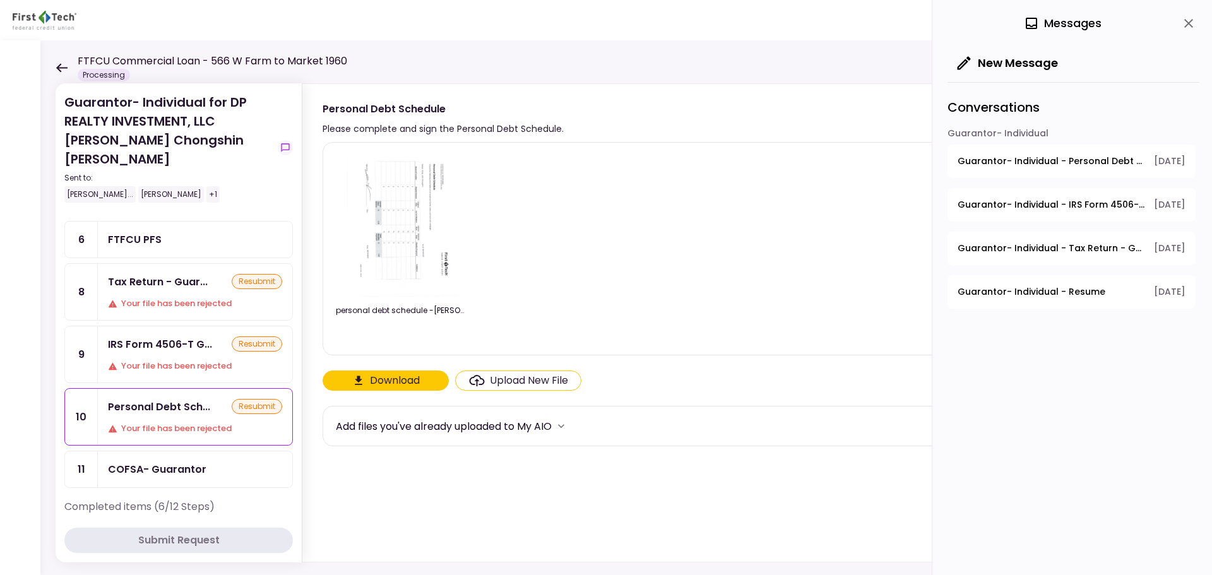
scroll to position [0, 0]
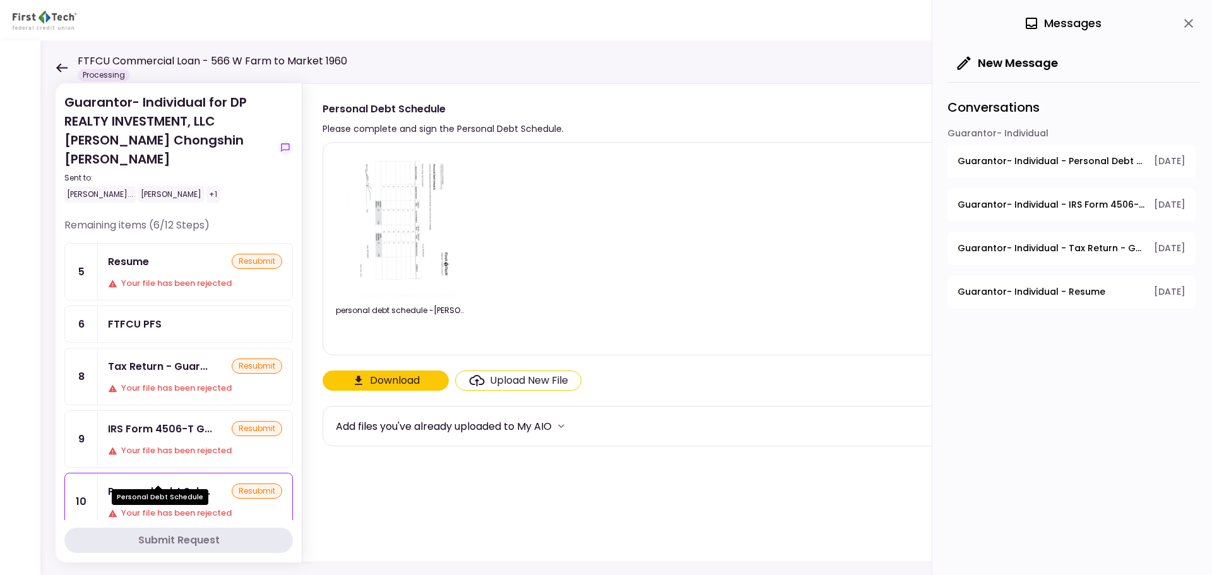
click at [185, 483] on div "Personal Debt Sch..." at bounding box center [159, 491] width 102 height 16
click at [223, 507] on div "Your file has been rejected" at bounding box center [195, 513] width 174 height 13
click at [211, 507] on div "Your file has been rejected" at bounding box center [195, 513] width 174 height 13
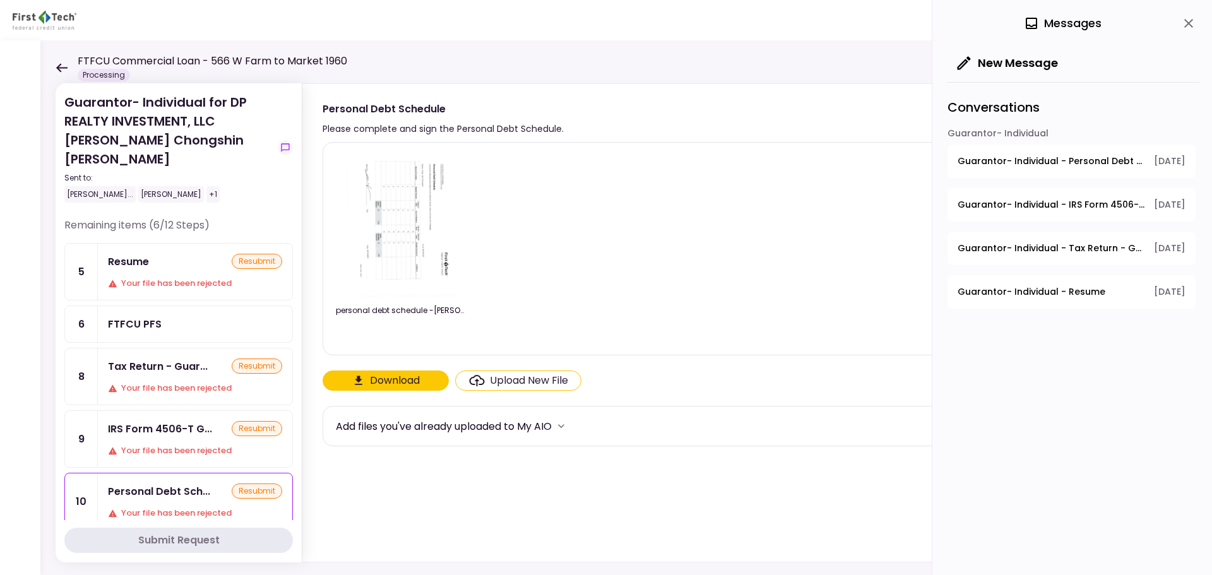
click at [210, 507] on div "Your file has been rejected" at bounding box center [195, 513] width 174 height 13
drag, startPoint x: 579, startPoint y: 135, endPoint x: 314, endPoint y: 134, distance: 265.1
click at [314, 134] on section "Personal Debt Schedule Please complete and sign the Personal Debt Schedule. res…" at bounding box center [744, 110] width 884 height 53
copy div "Please complete and sign the Personal Debt Schedule."
click at [996, 165] on span "Guarantor- Individual - Personal Debt Schedule" at bounding box center [1050, 161] width 187 height 13
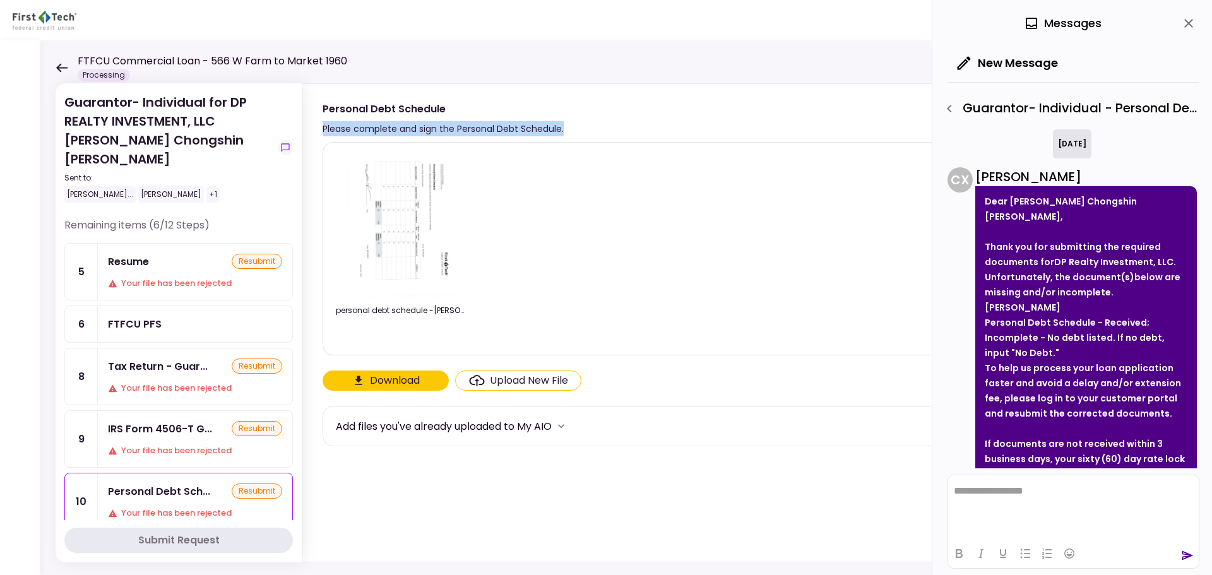
scroll to position [116, 0]
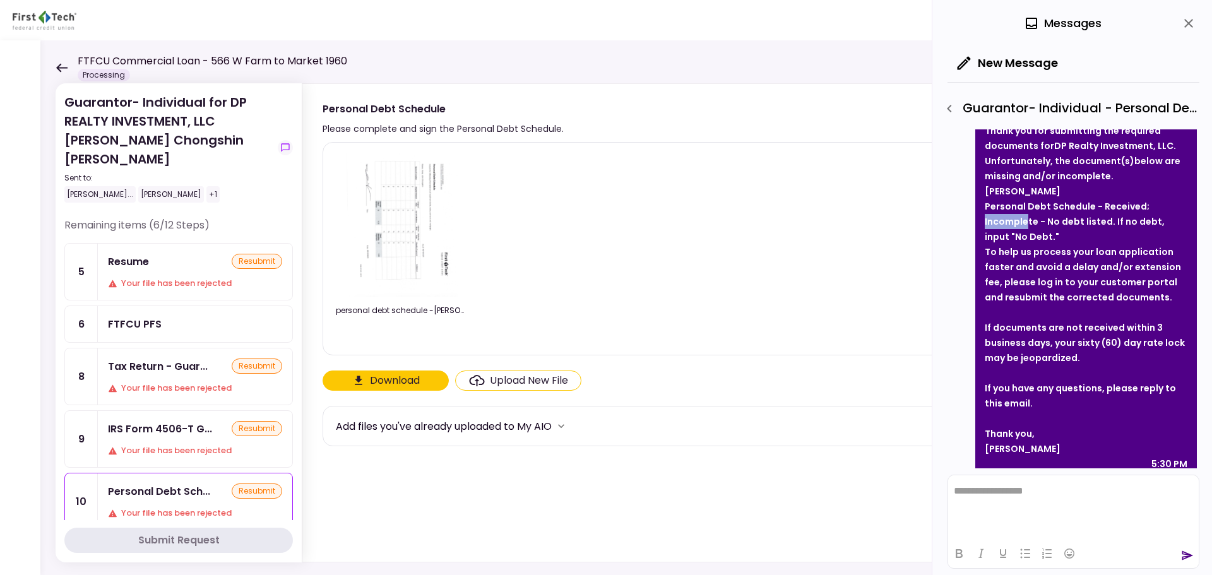
drag, startPoint x: 984, startPoint y: 206, endPoint x: 1027, endPoint y: 210, distance: 43.0
click at [1027, 210] on strong "Personal Debt Schedule - Received; Incomplete - No debt listed. If no debt, inp…" at bounding box center [1074, 221] width 180 height 43
drag, startPoint x: 986, startPoint y: 191, endPoint x: 1046, endPoint y: 216, distance: 65.0
click at [1046, 216] on li "Personal Debt Schedule - Received; Incomplete - No debt listed. If no debt, inp…" at bounding box center [1085, 221] width 203 height 45
copy strong "Personal Debt Schedule - Received; Incomplete - No debt listed. If no debt, inp…"
